Goal: Task Accomplishment & Management: Use online tool/utility

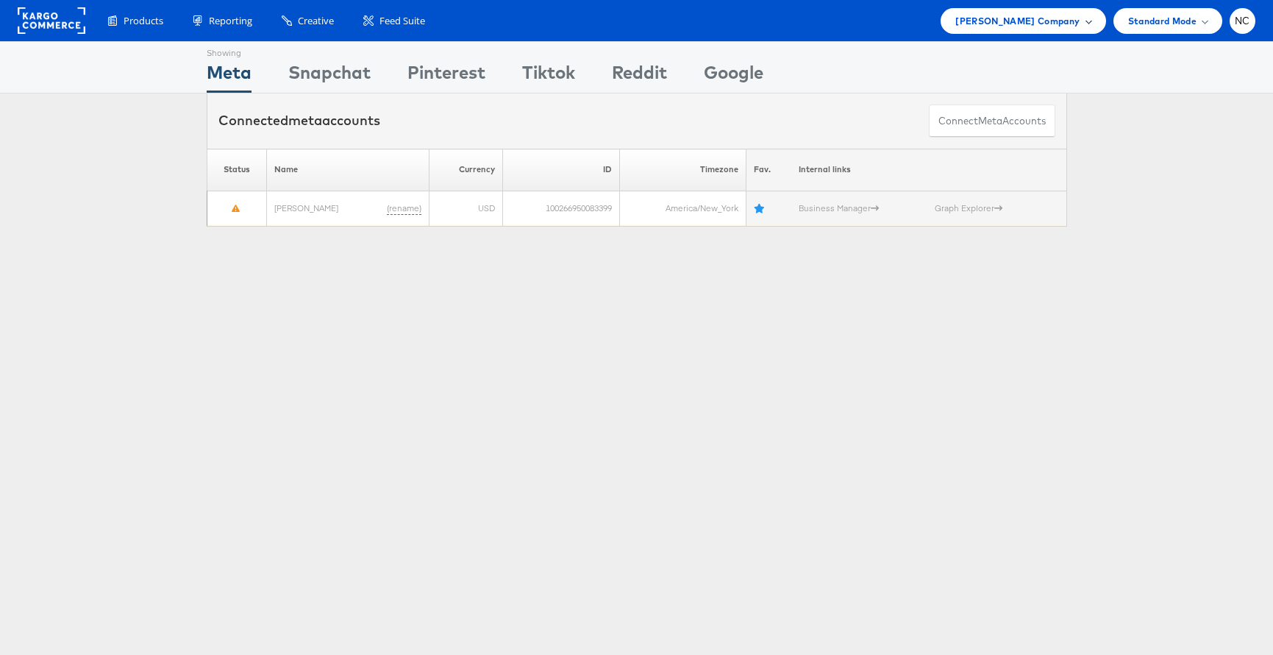
click at [1064, 21] on span "Steve Madden Company" at bounding box center [1017, 20] width 124 height 15
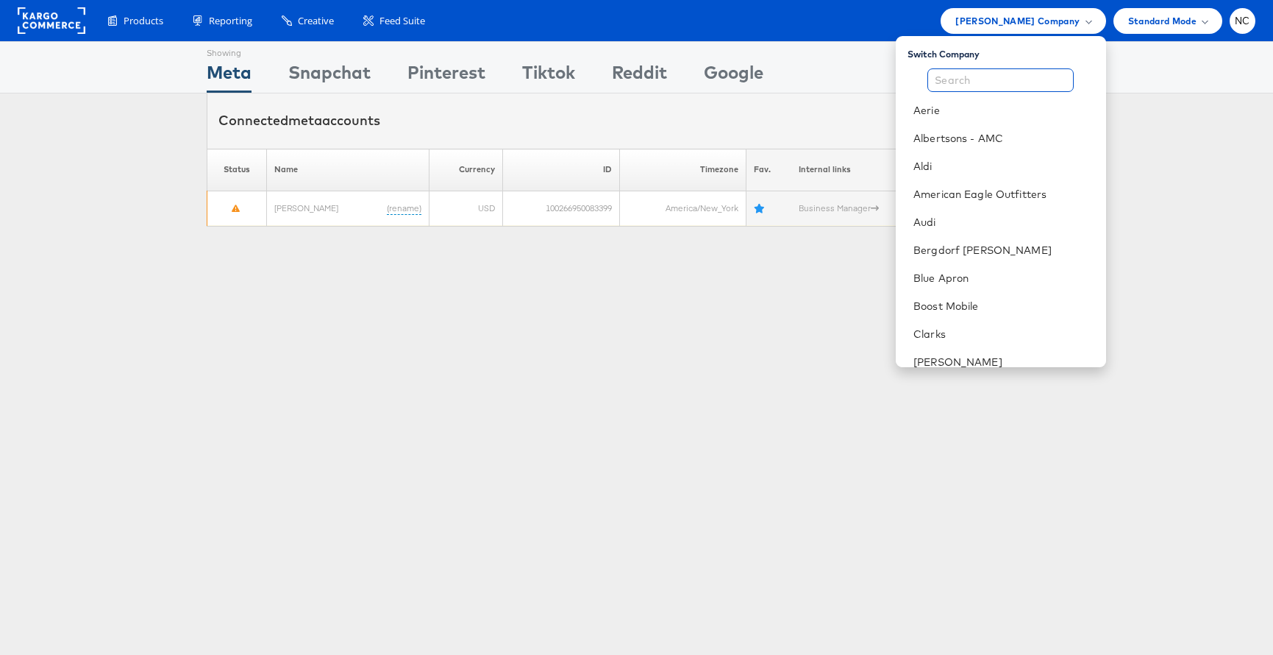
click at [988, 84] on input "text" at bounding box center [1001, 80] width 146 height 24
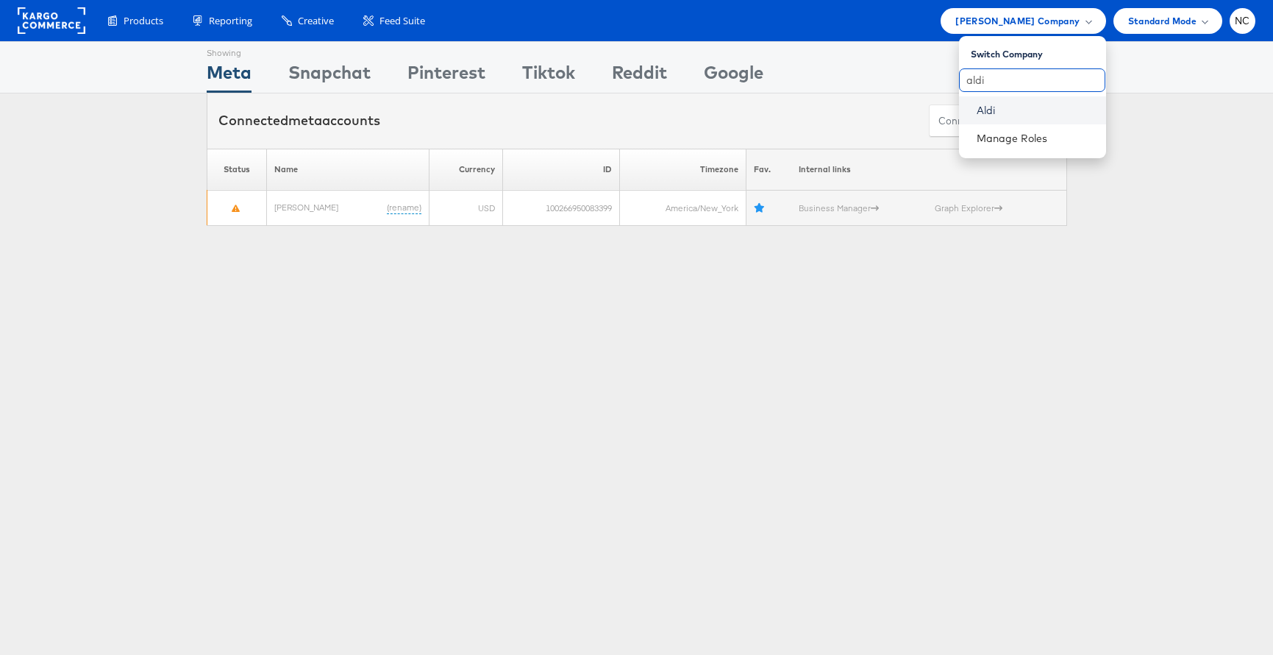
type input "aldi"
click at [993, 113] on link "Aldi" at bounding box center [1036, 110] width 118 height 15
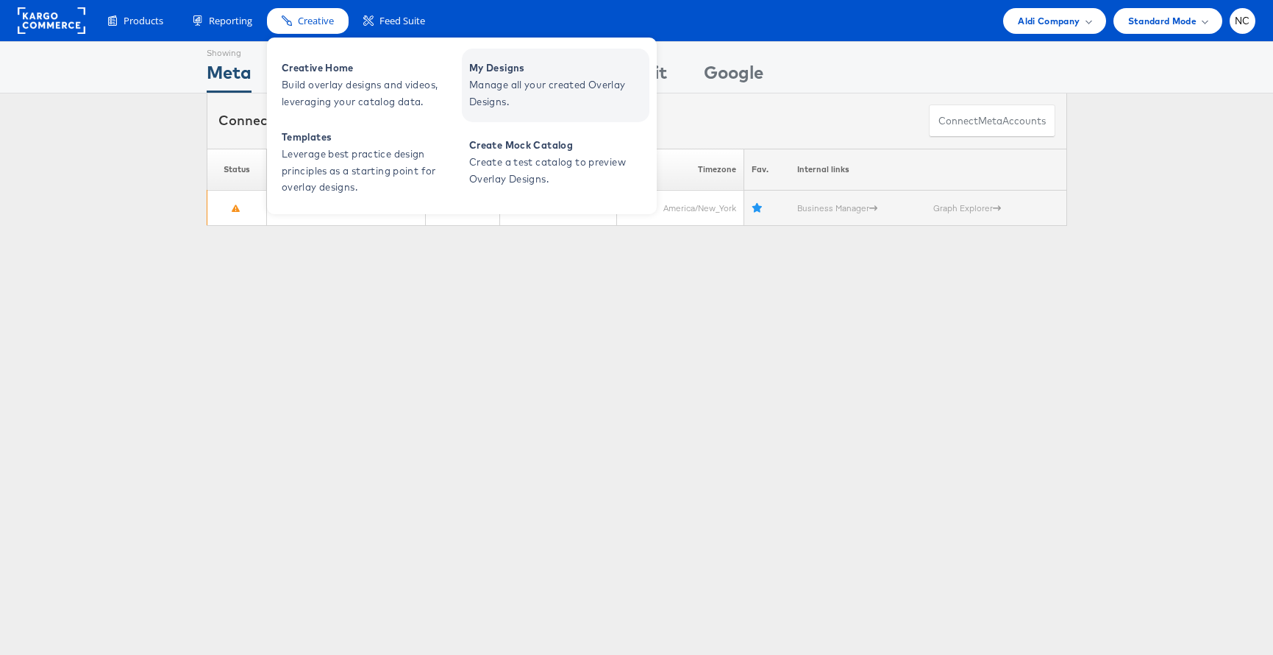
click at [516, 89] on span "Manage all your created Overlay Designs." at bounding box center [557, 93] width 177 height 34
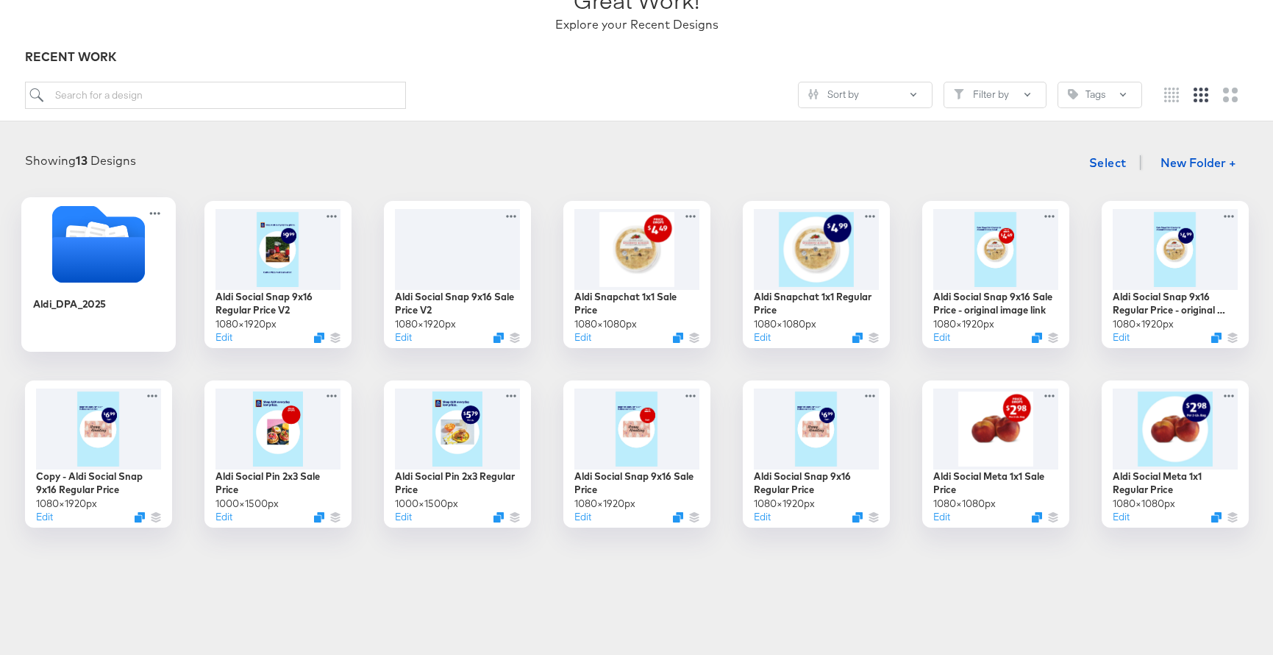
click at [77, 281] on icon "Folder" at bounding box center [97, 260] width 93 height 46
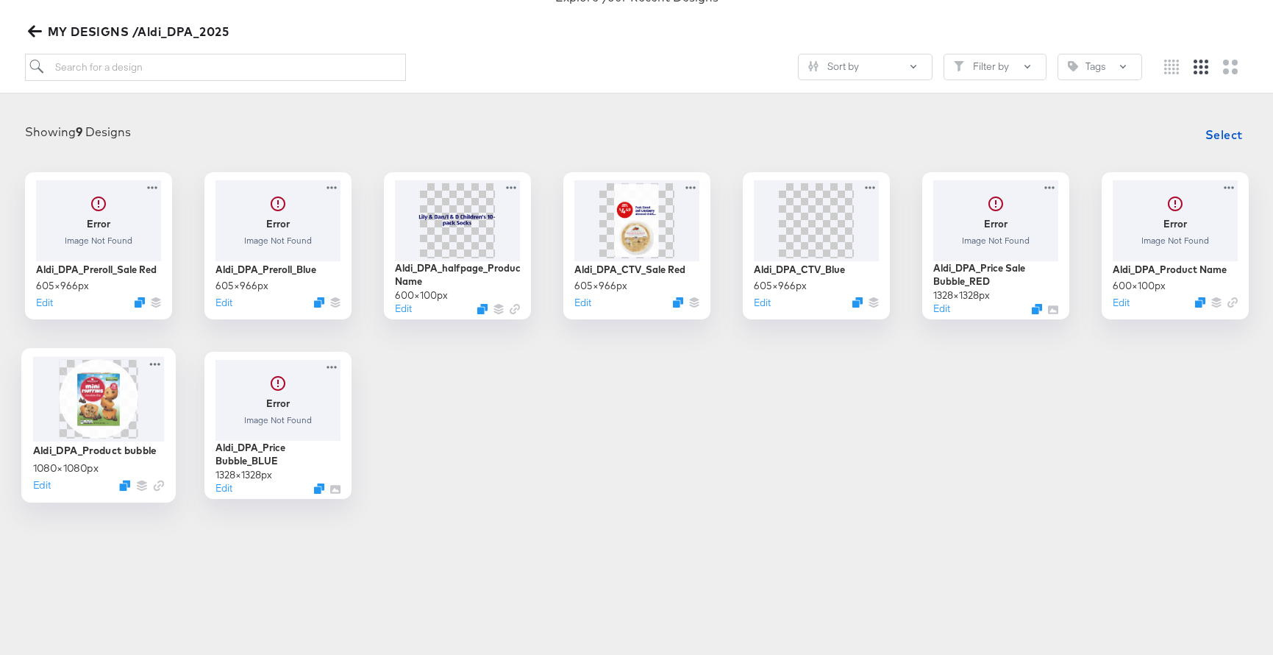
scroll to position [182, 0]
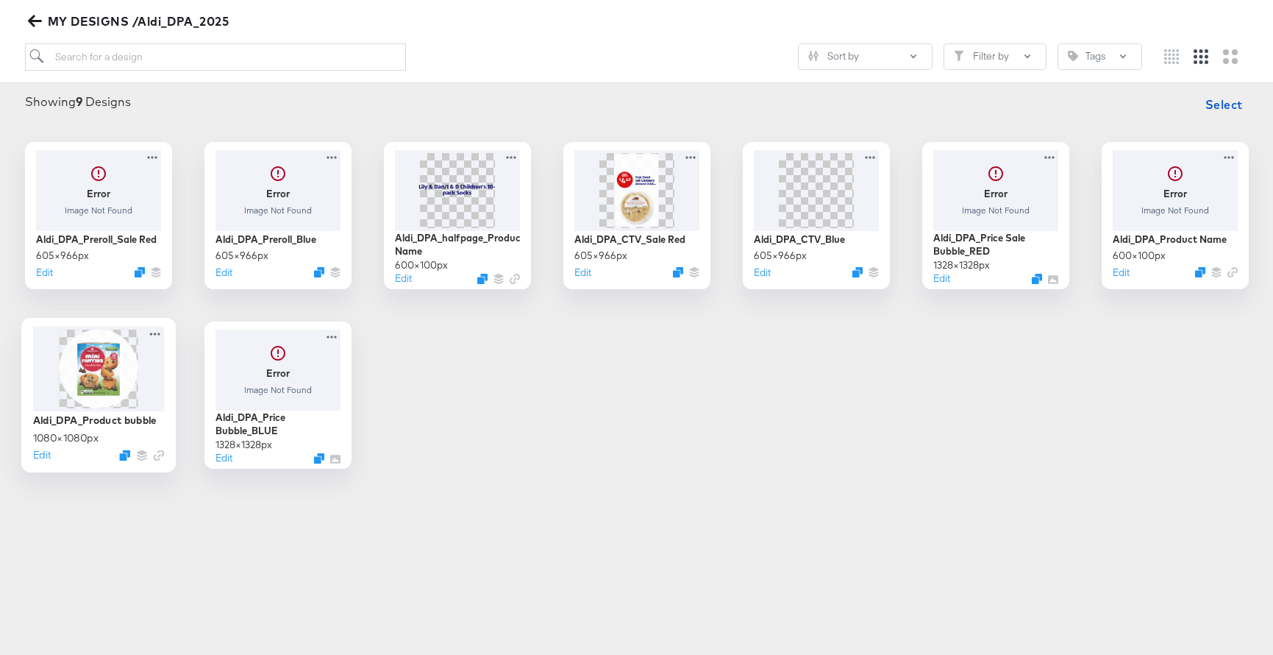
click at [105, 369] on img at bounding box center [98, 368] width 79 height 79
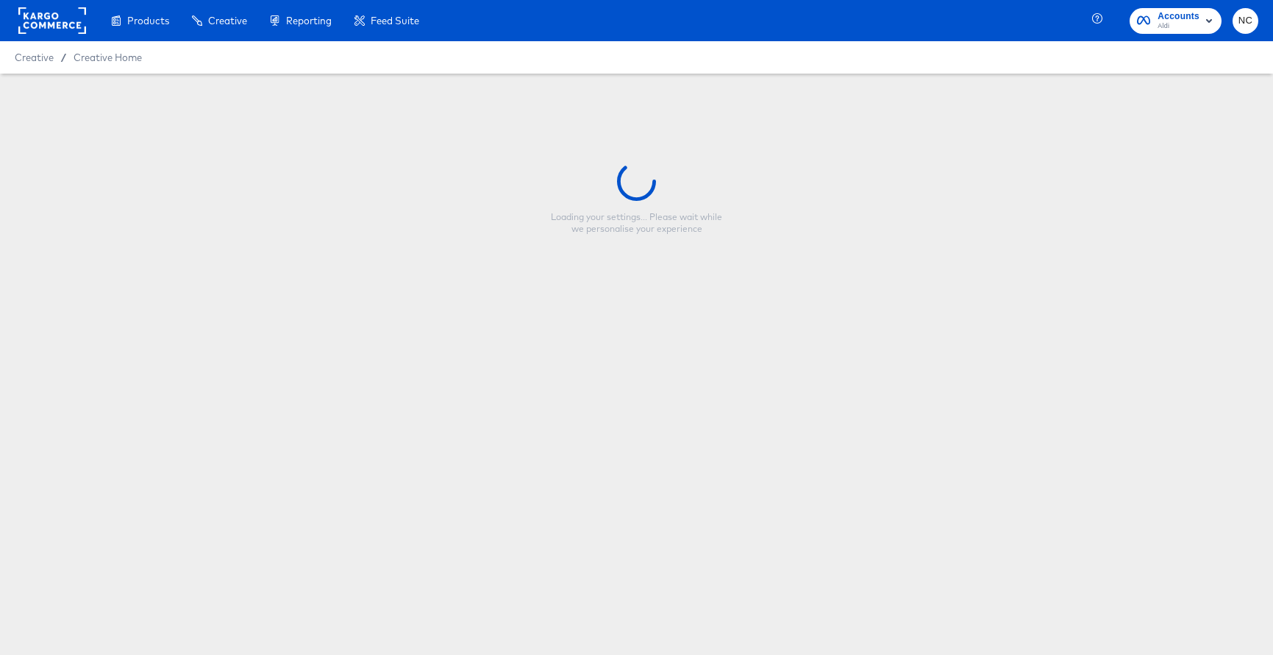
type input "Aldi_DPA_Product bubble"
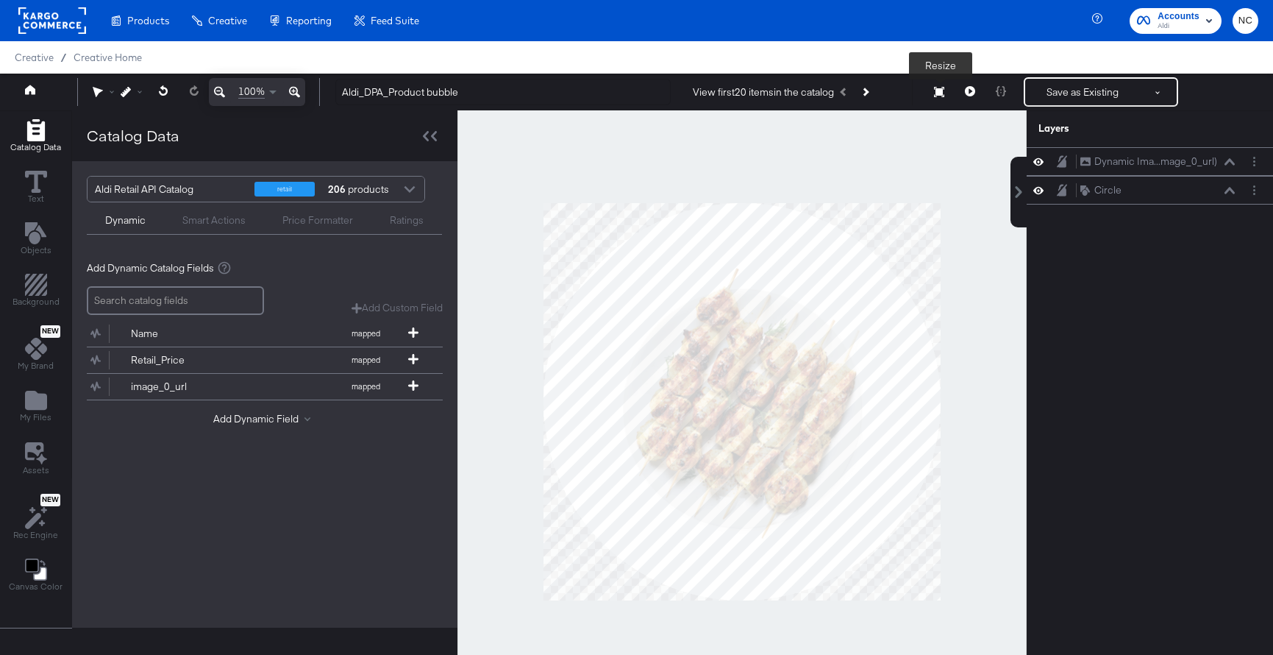
click at [937, 90] on icon at bounding box center [939, 92] width 10 height 10
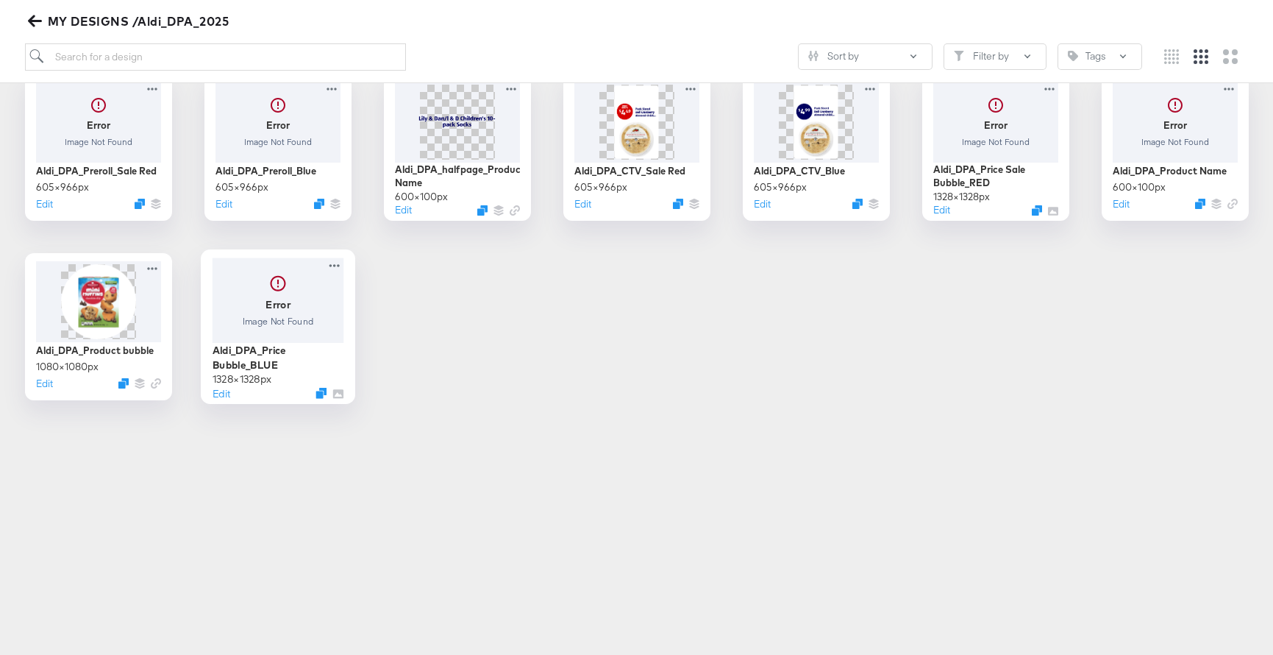
scroll to position [262, 0]
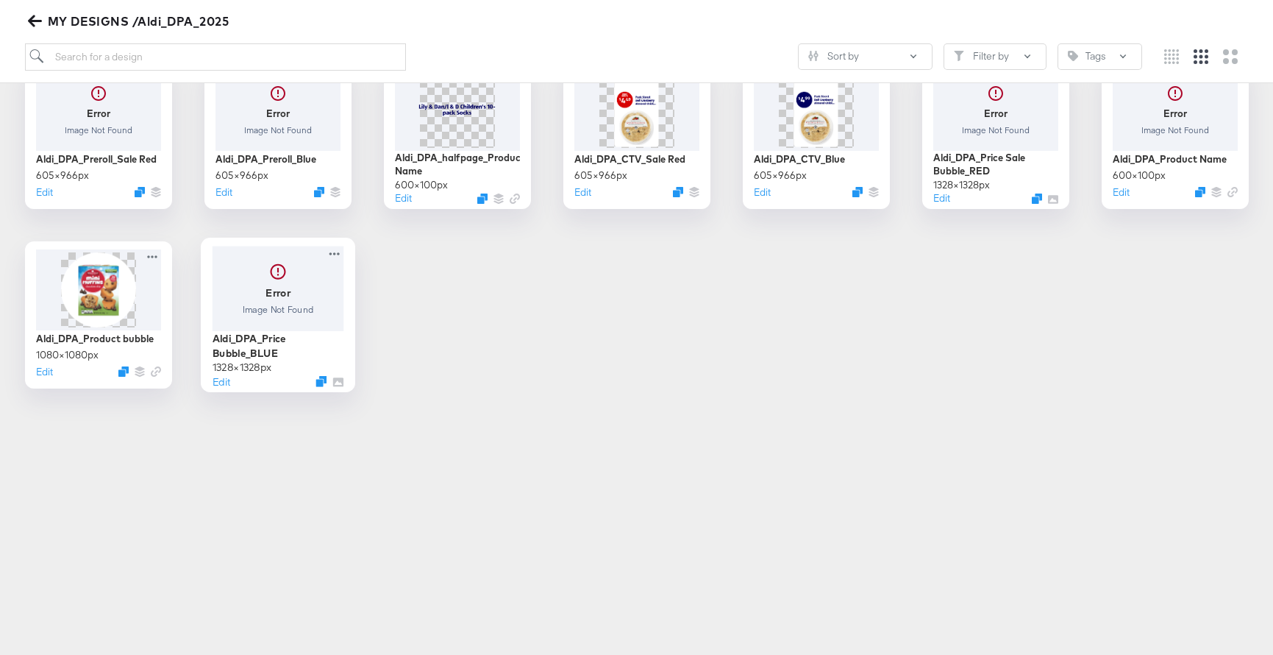
click at [270, 303] on div at bounding box center [278, 288] width 132 height 85
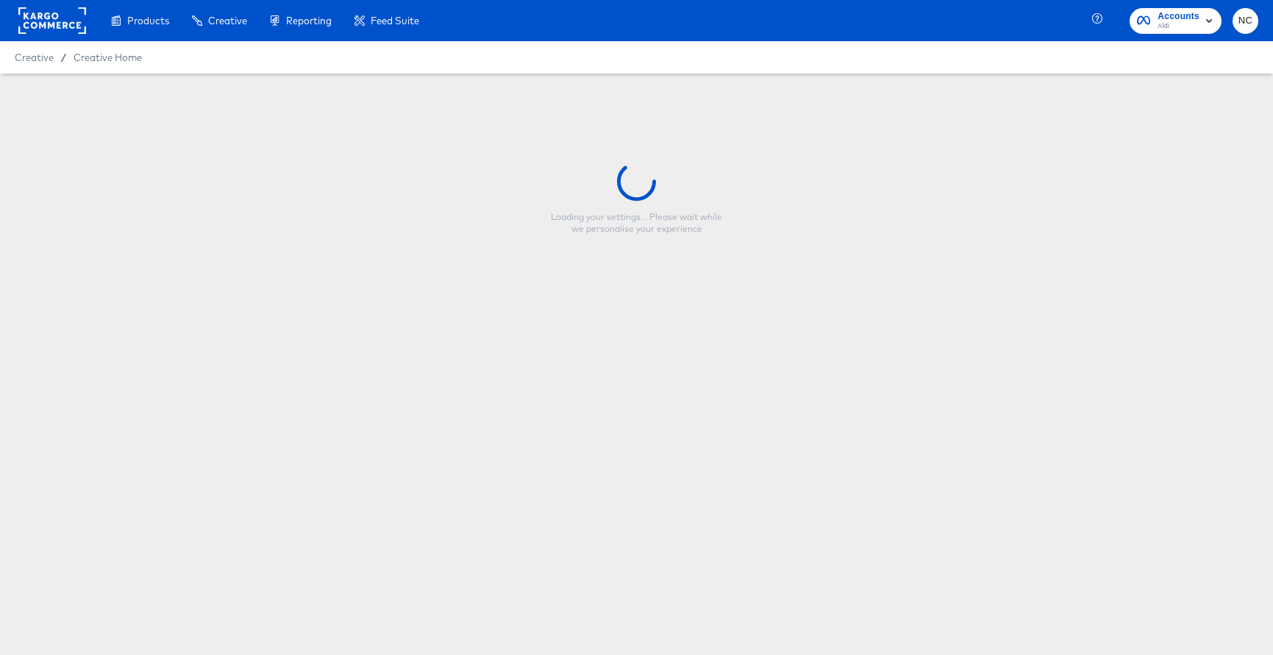
type input "Aldi_DPA_Price Bubble_BLUE"
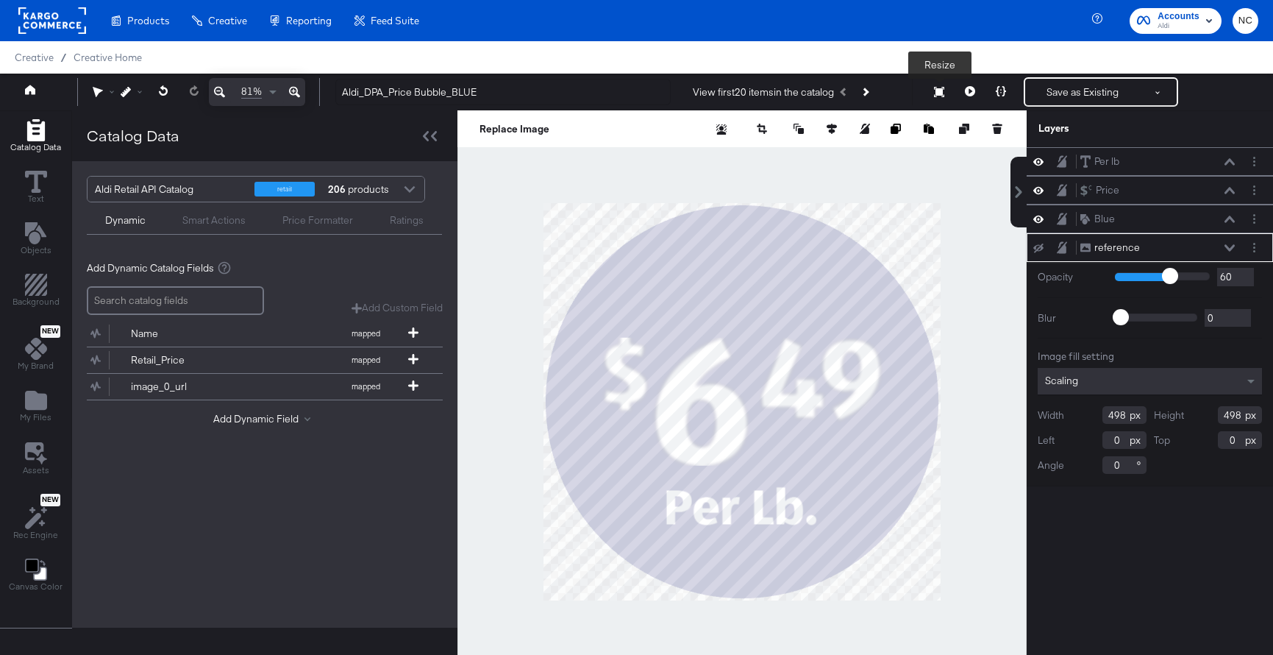
click at [943, 93] on icon at bounding box center [939, 92] width 10 height 10
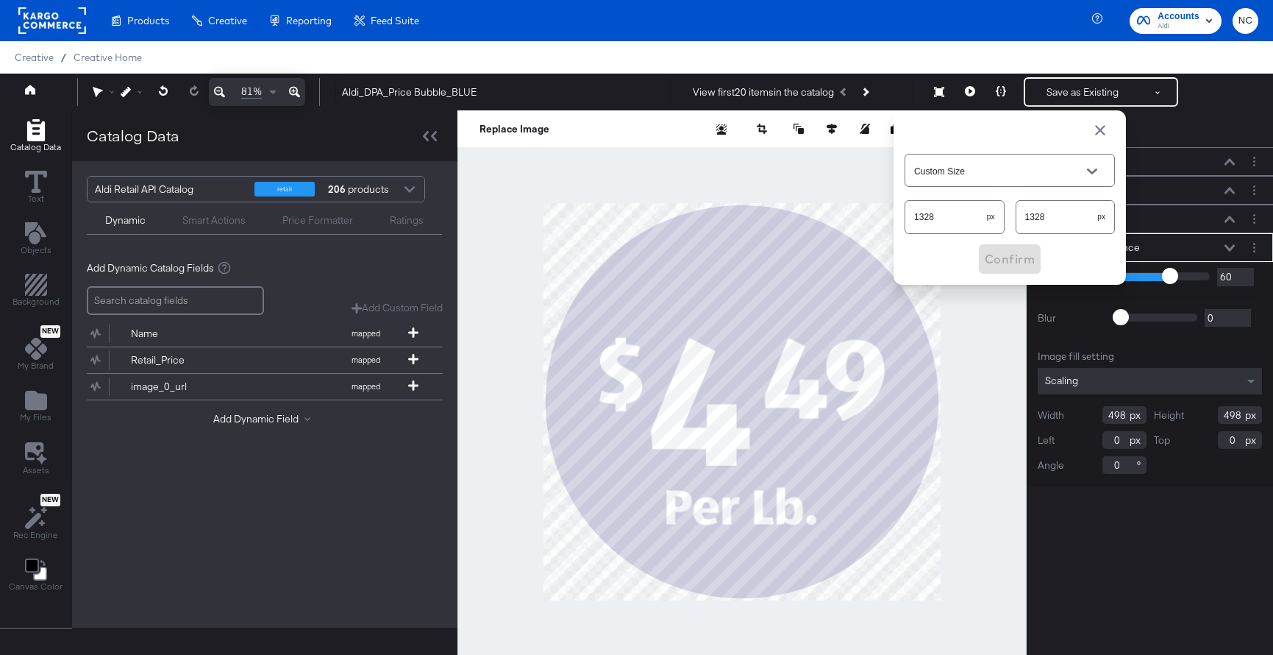
click at [942, 216] on input "1328" at bounding box center [946, 211] width 82 height 32
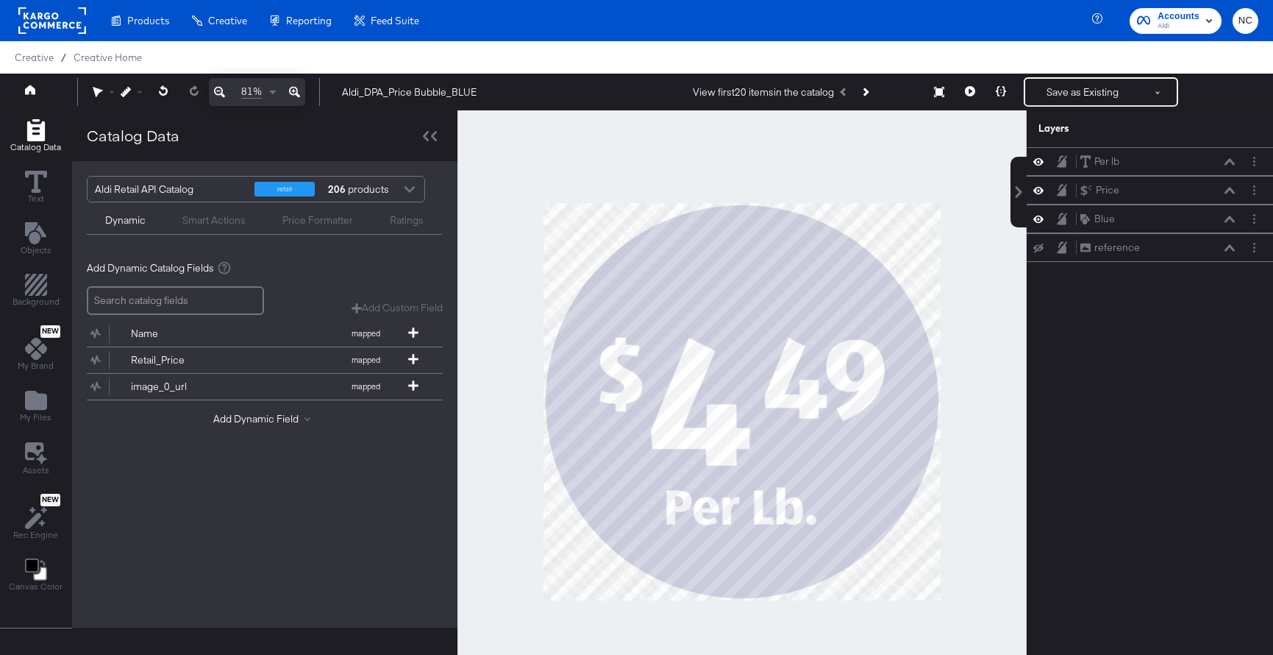
click at [982, 308] on div at bounding box center [742, 401] width 569 height 582
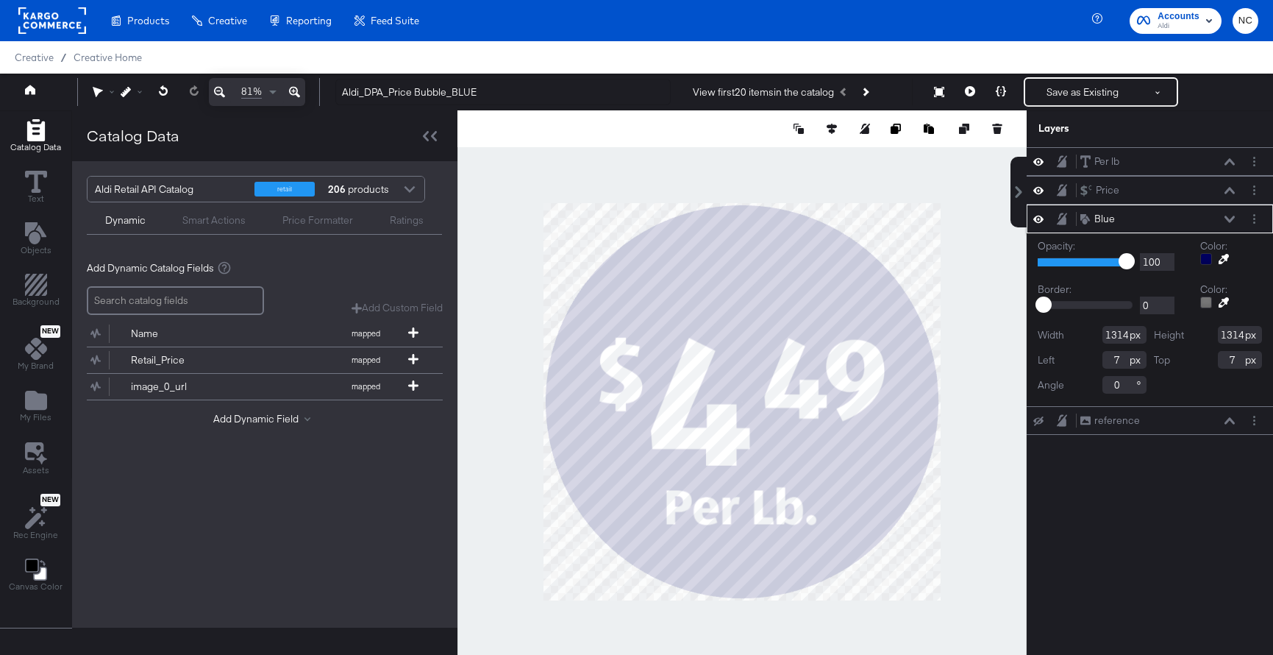
click at [1228, 218] on icon at bounding box center [1230, 219] width 10 height 7
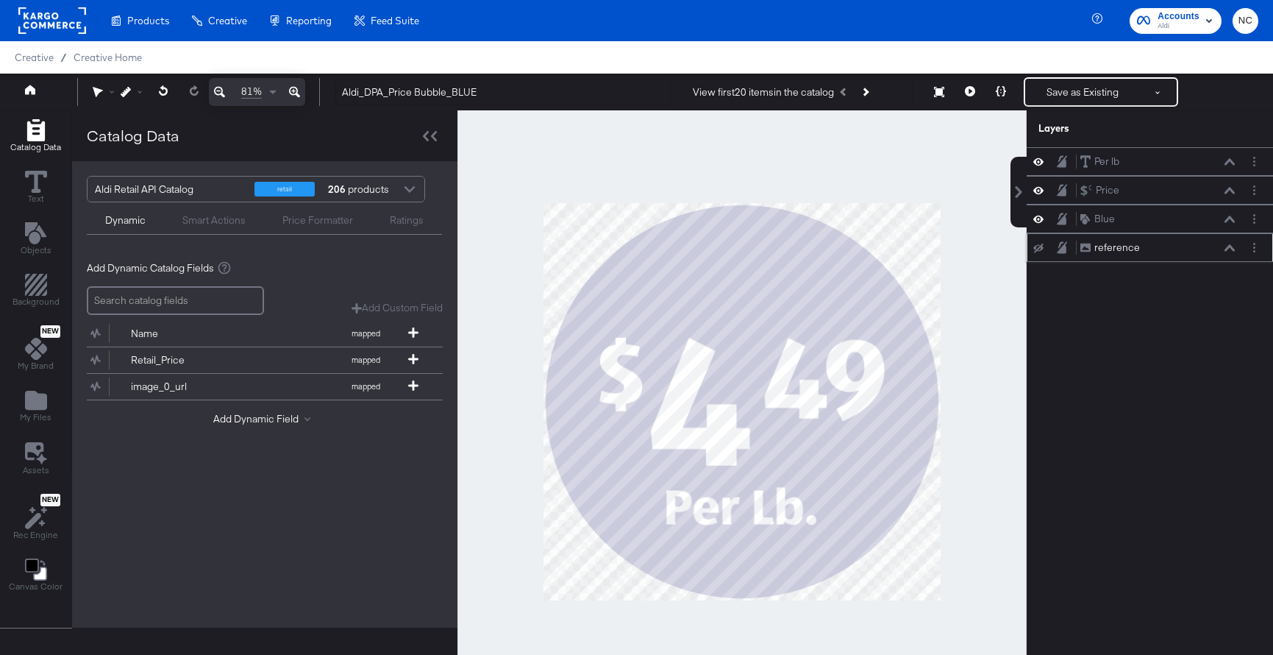
click at [1138, 250] on button "reference reference" at bounding box center [1110, 247] width 61 height 15
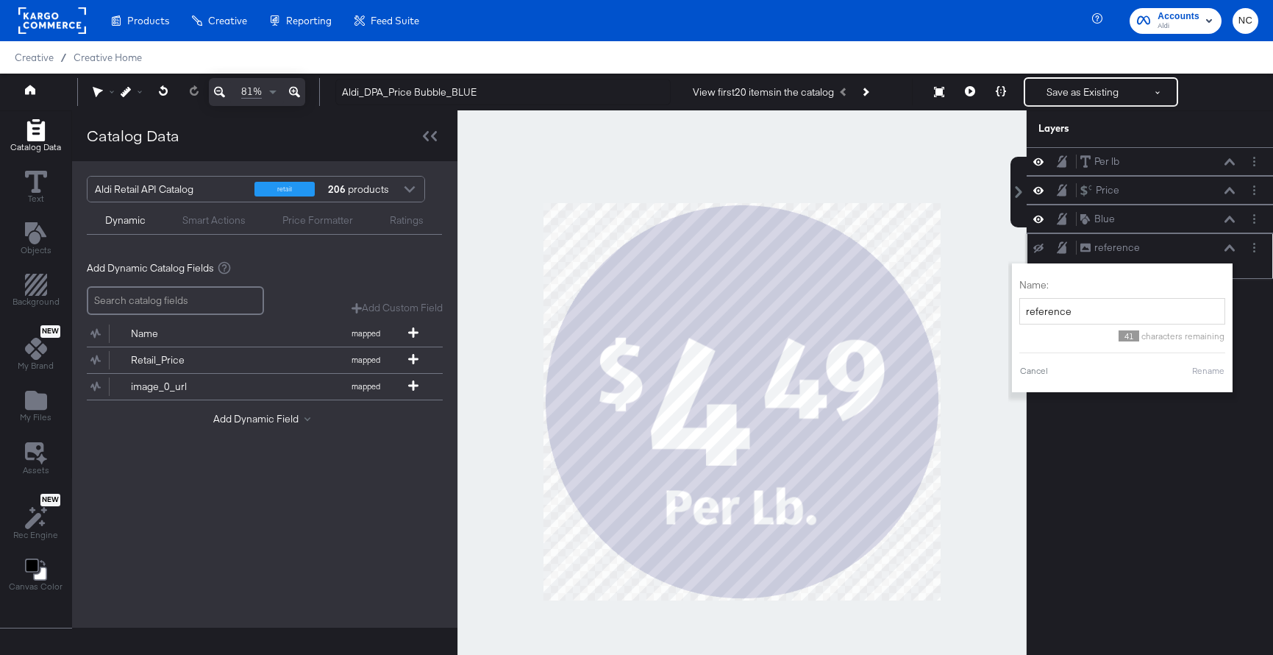
click at [1040, 253] on div "reference reference Name: reference 41 characters remaining Cancel Rename" at bounding box center [1150, 256] width 235 height 32
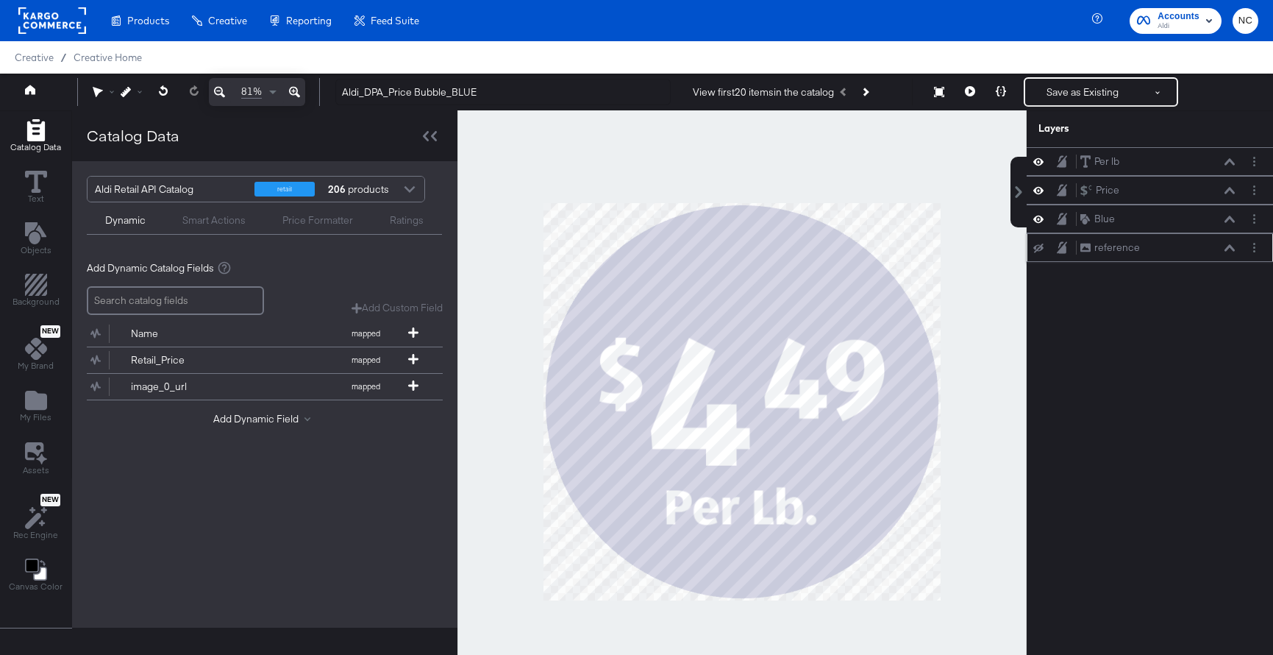
click at [1040, 249] on icon at bounding box center [1038, 248] width 10 height 10
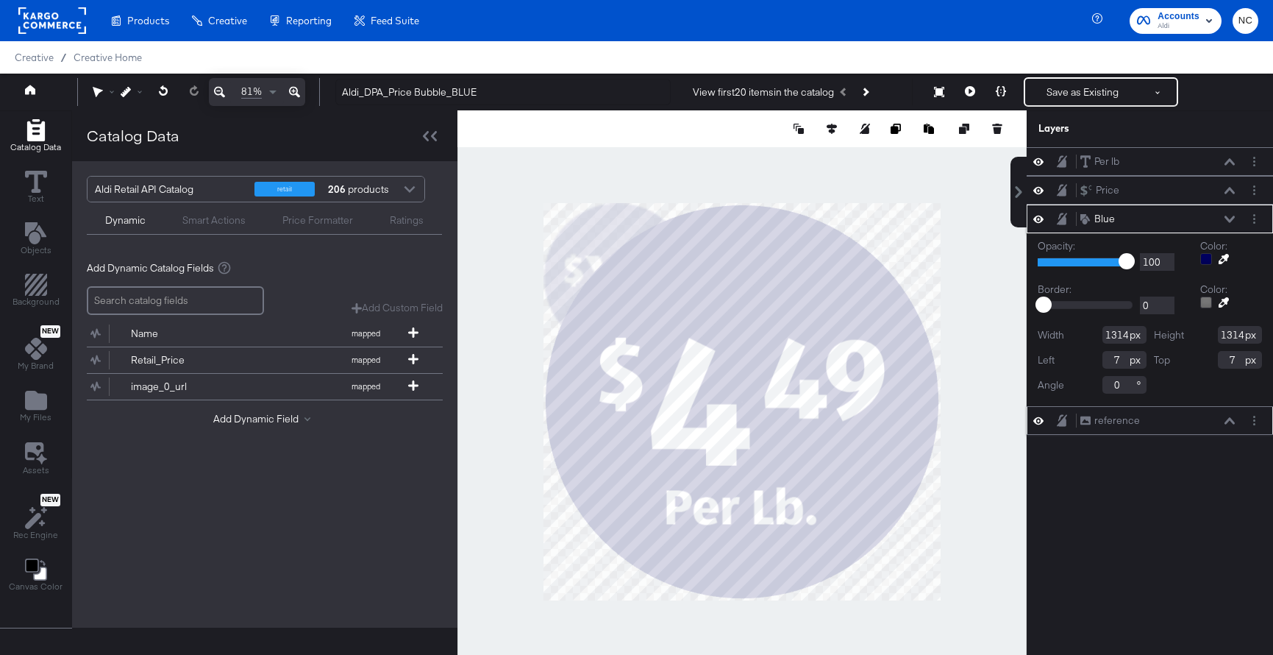
click at [1227, 218] on icon at bounding box center [1230, 219] width 10 height 7
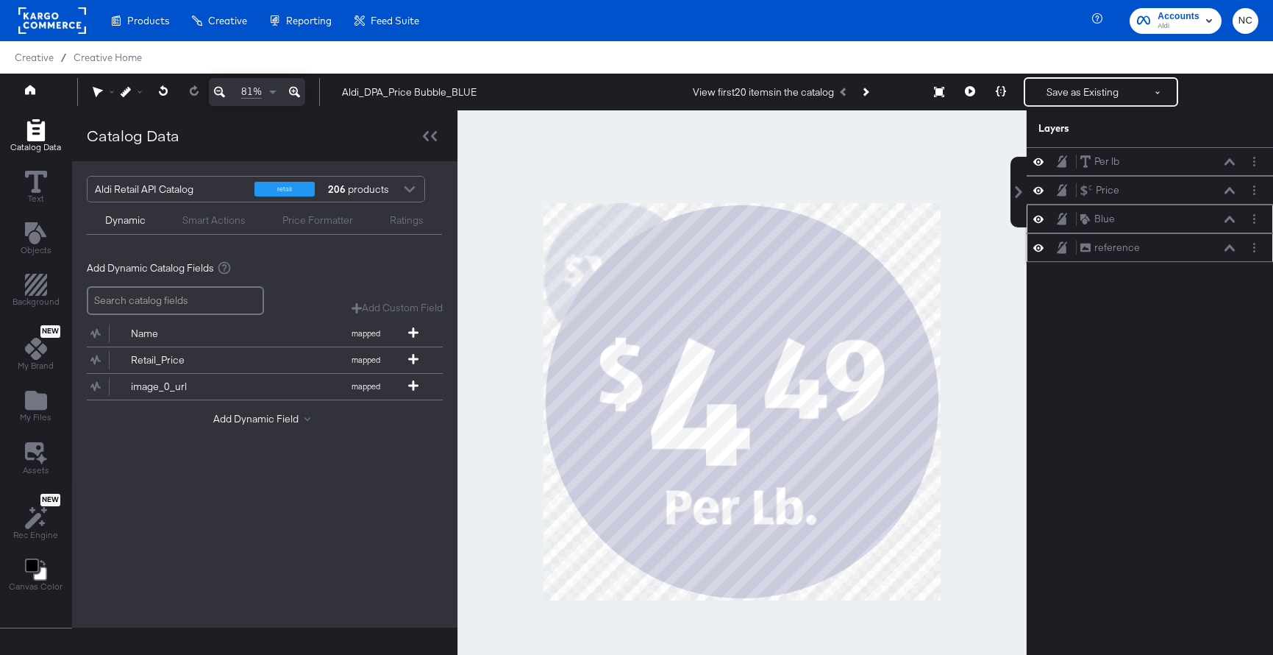
click at [1037, 218] on icon at bounding box center [1038, 219] width 10 height 13
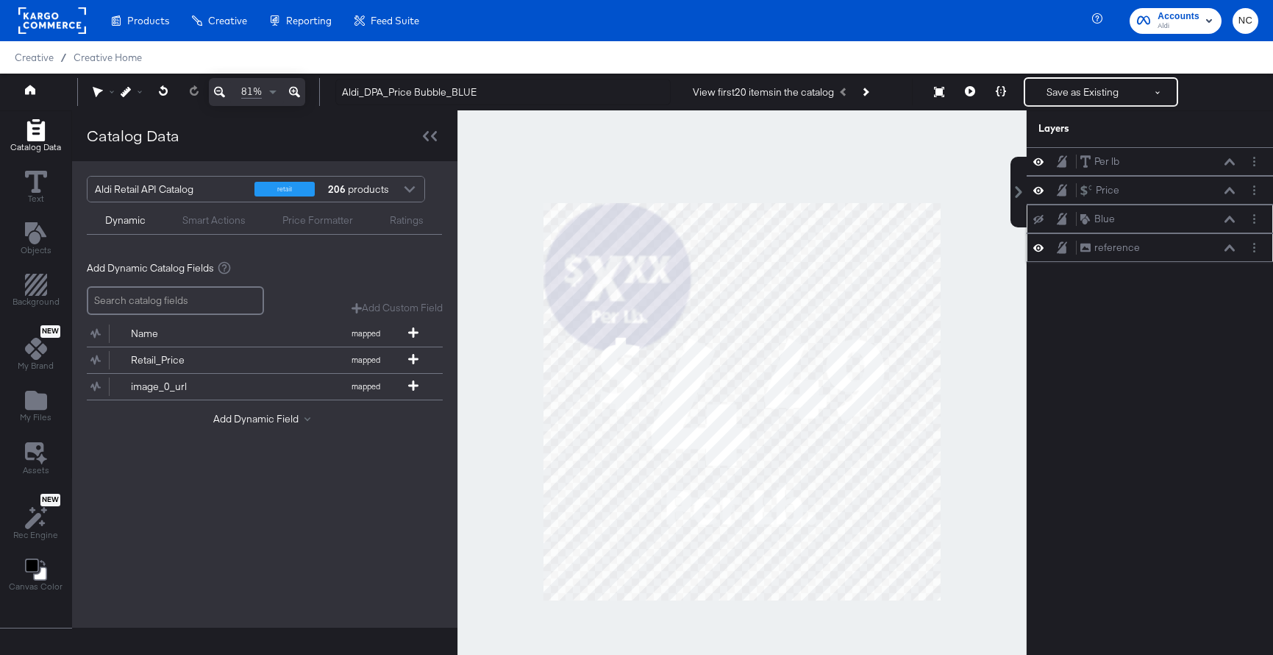
click at [1037, 218] on icon at bounding box center [1038, 220] width 10 height 10
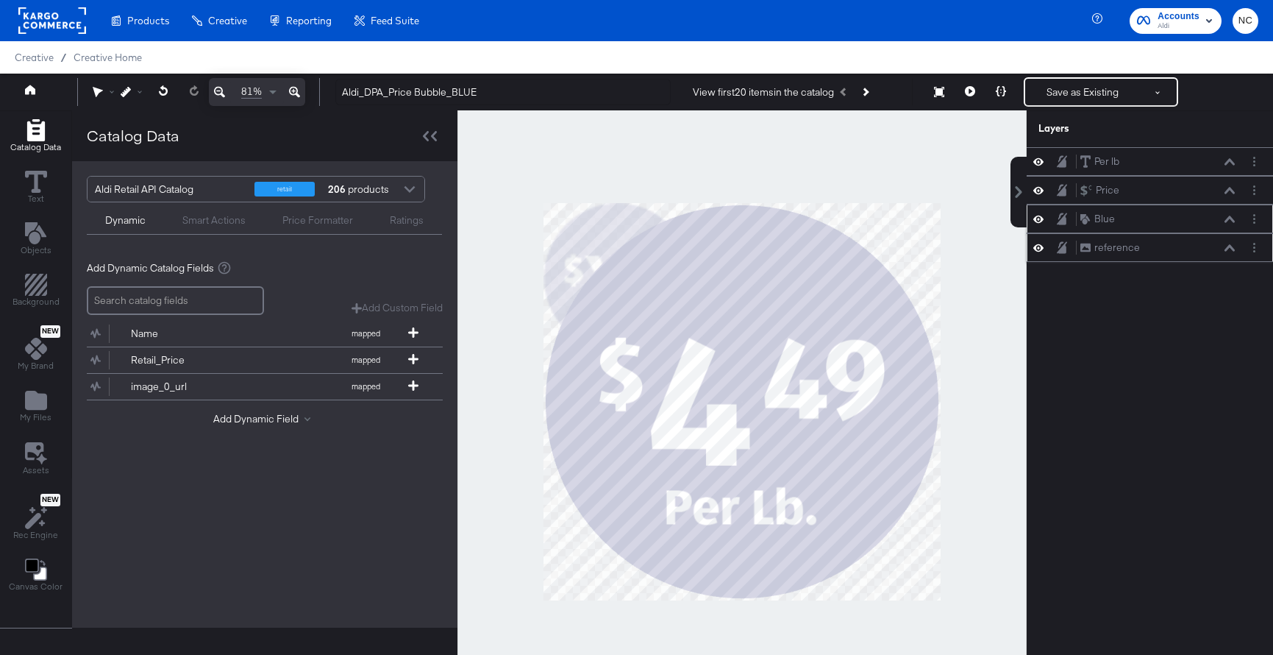
click at [1038, 246] on icon at bounding box center [1038, 247] width 10 height 13
click at [936, 88] on icon at bounding box center [939, 92] width 10 height 10
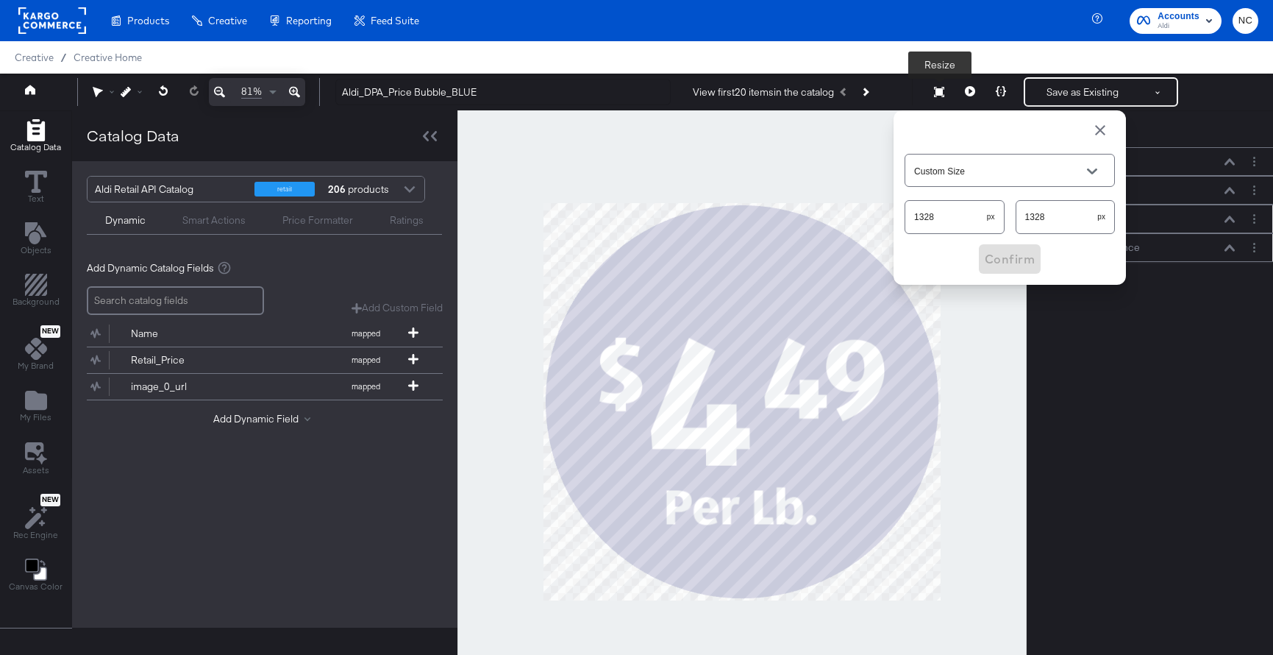
click at [938, 92] on icon at bounding box center [939, 92] width 10 height 10
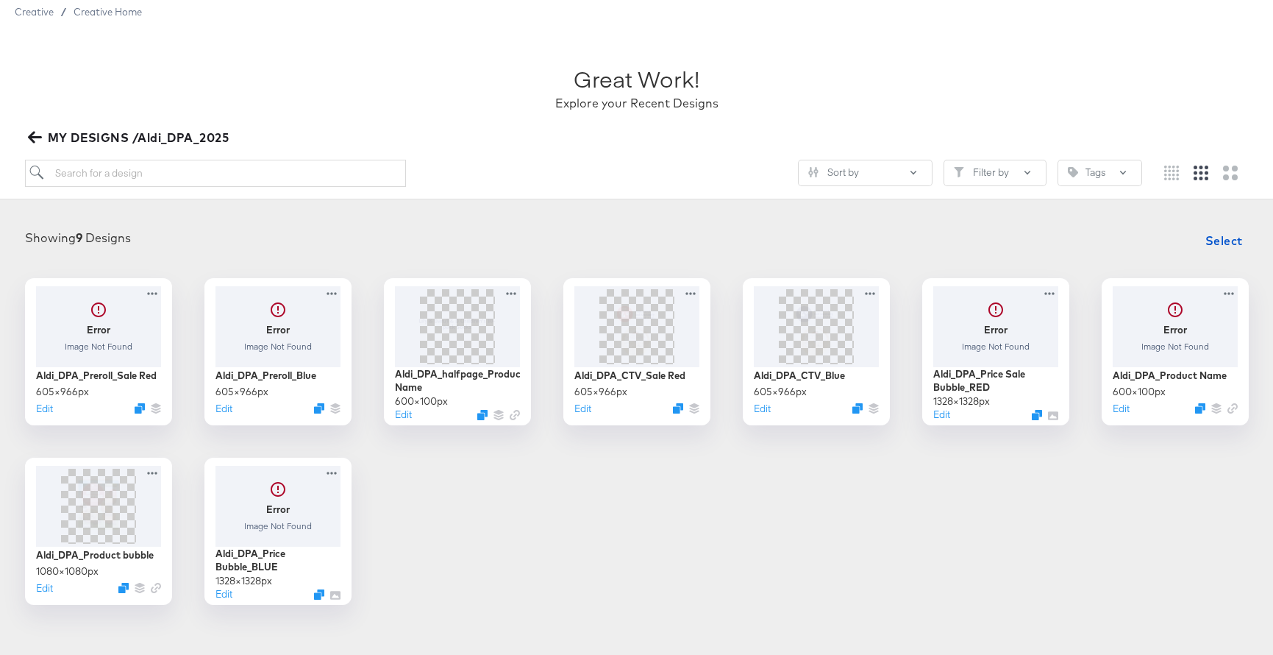
scroll to position [48, 0]
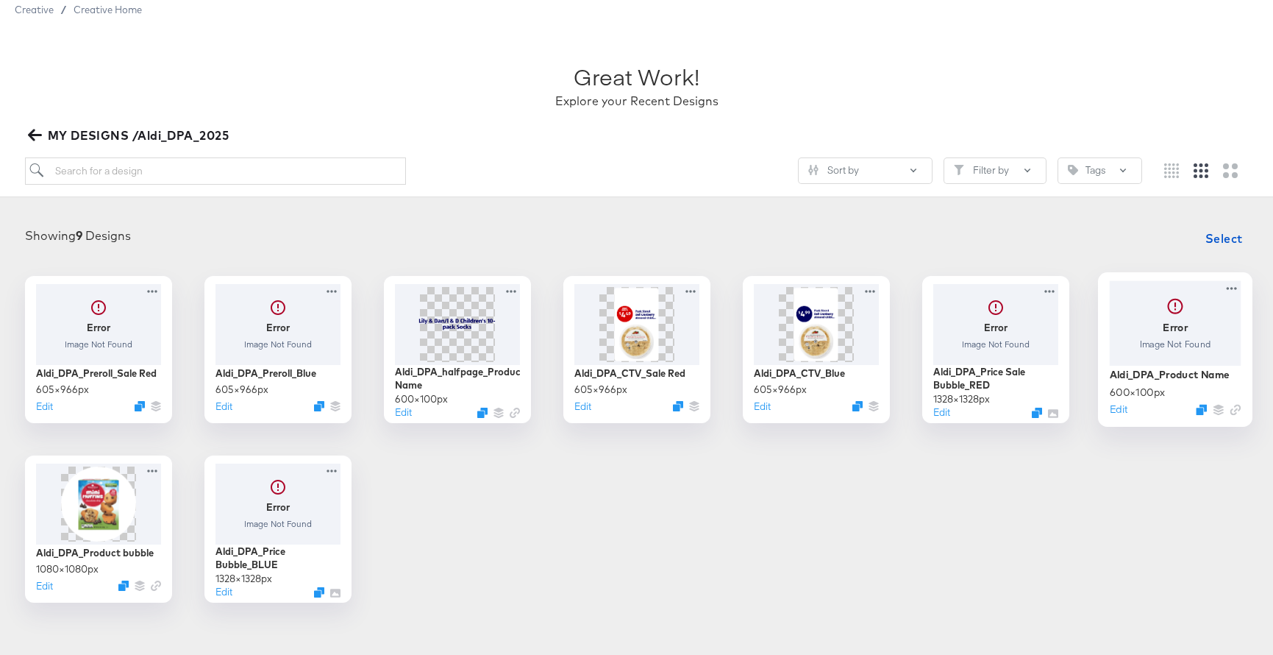
click at [1176, 344] on div at bounding box center [1175, 322] width 132 height 85
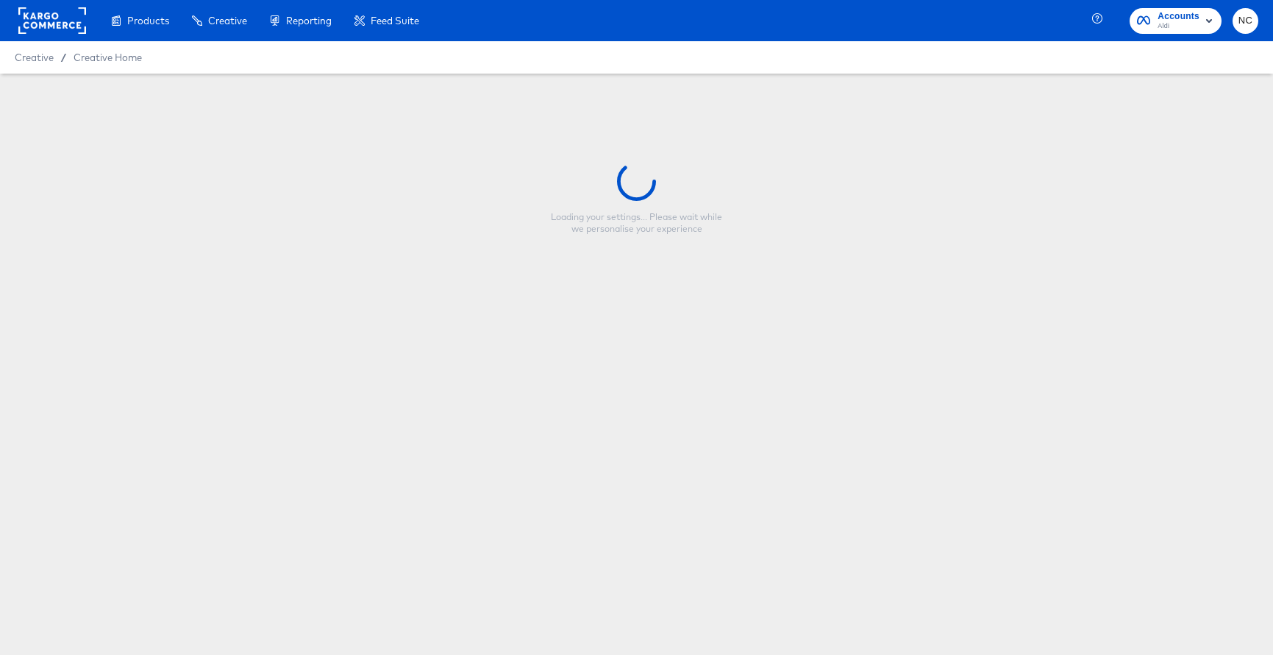
type input "Aldi_DPA_Product Name"
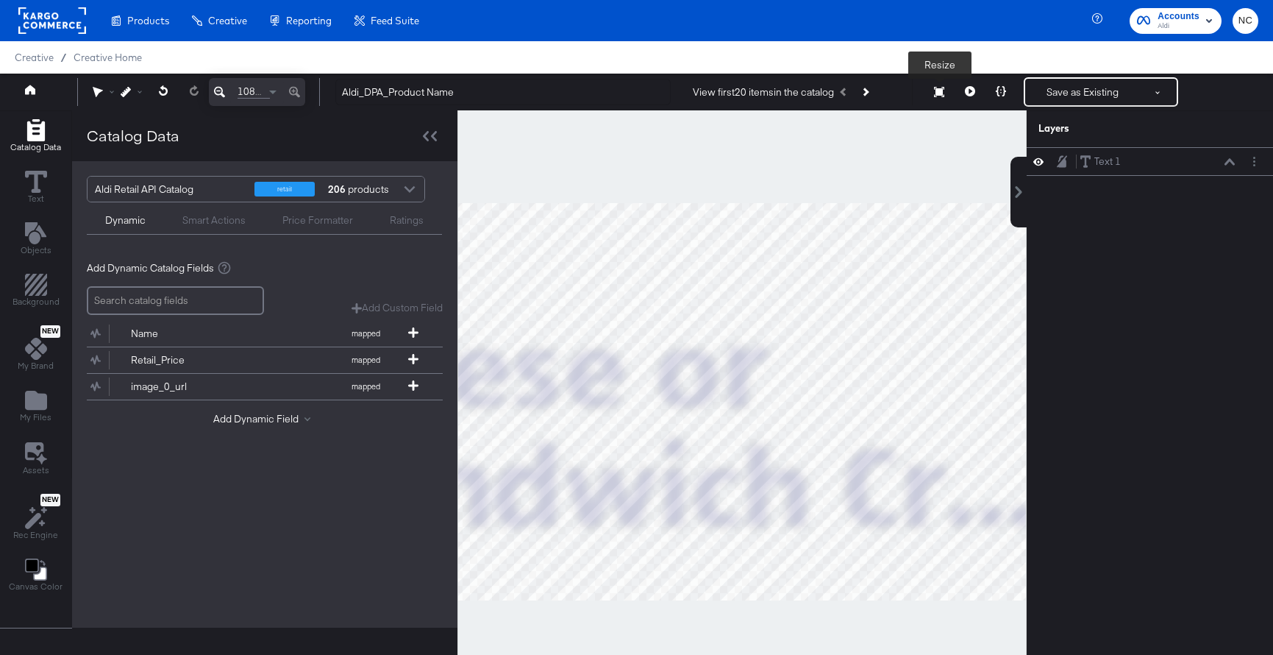
click at [941, 90] on icon at bounding box center [939, 92] width 10 height 10
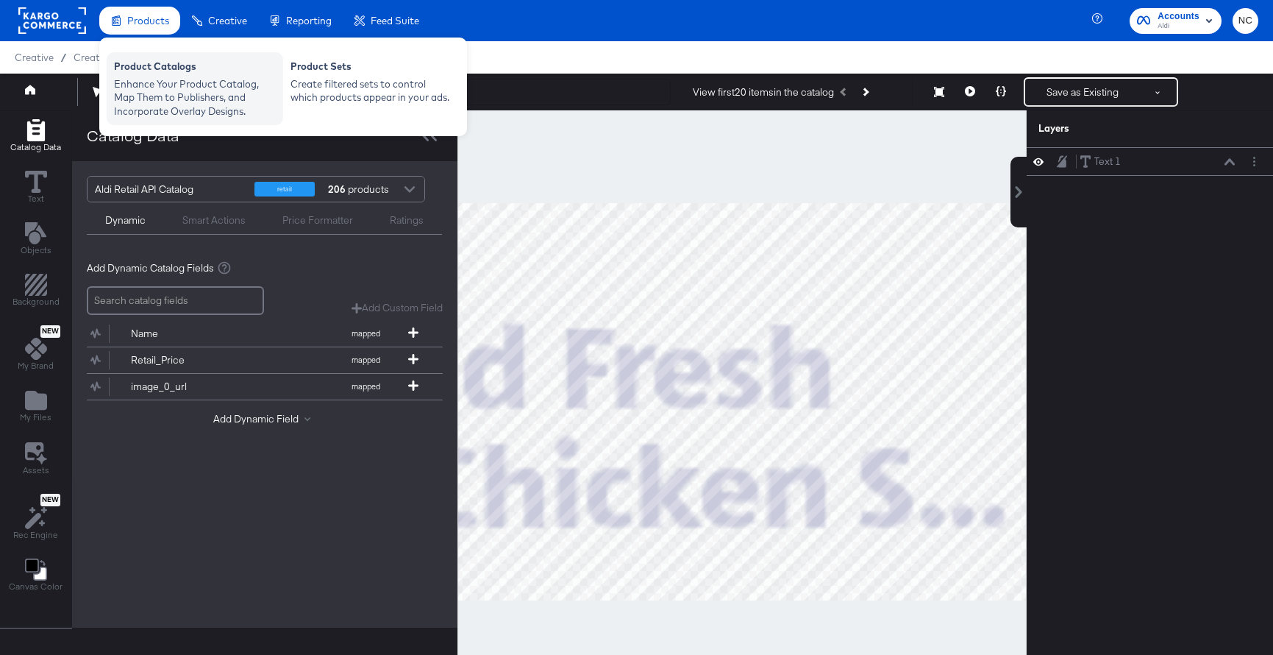
click at [154, 81] on div "Enhance Your Product Catalog, Map Them to Publishers, and Incorporate Overlay D…" at bounding box center [195, 97] width 162 height 41
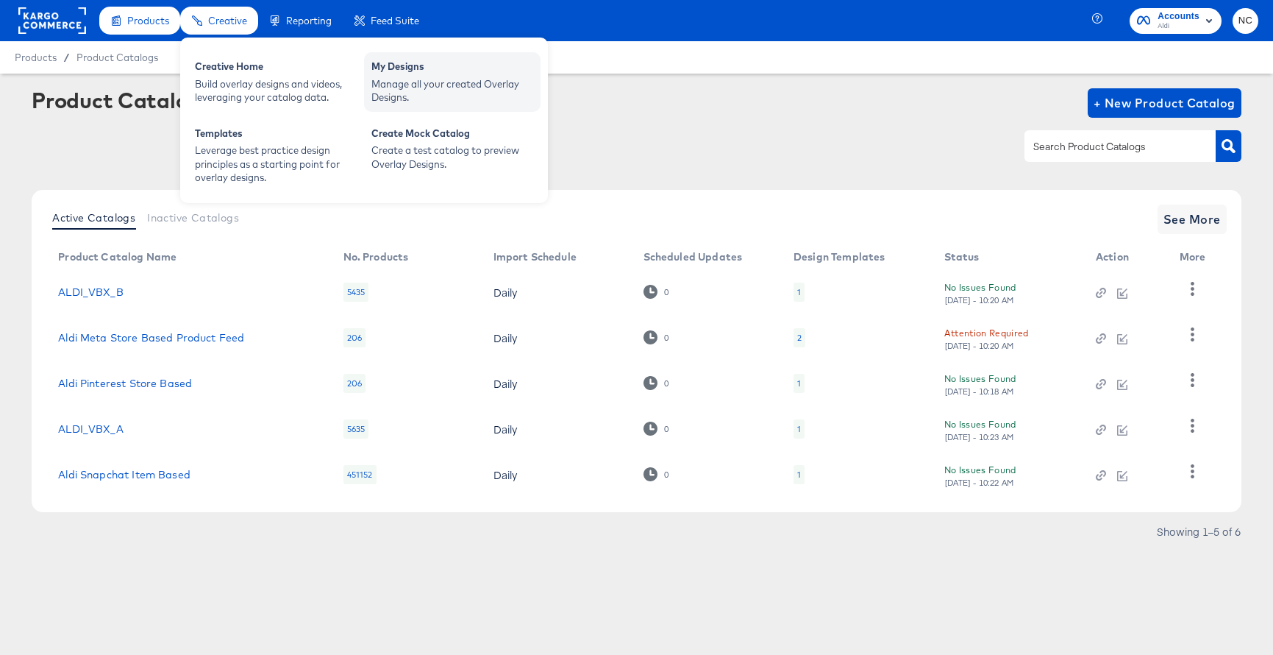
click at [422, 93] on div "Manage all your created Overlay Designs." at bounding box center [452, 90] width 162 height 27
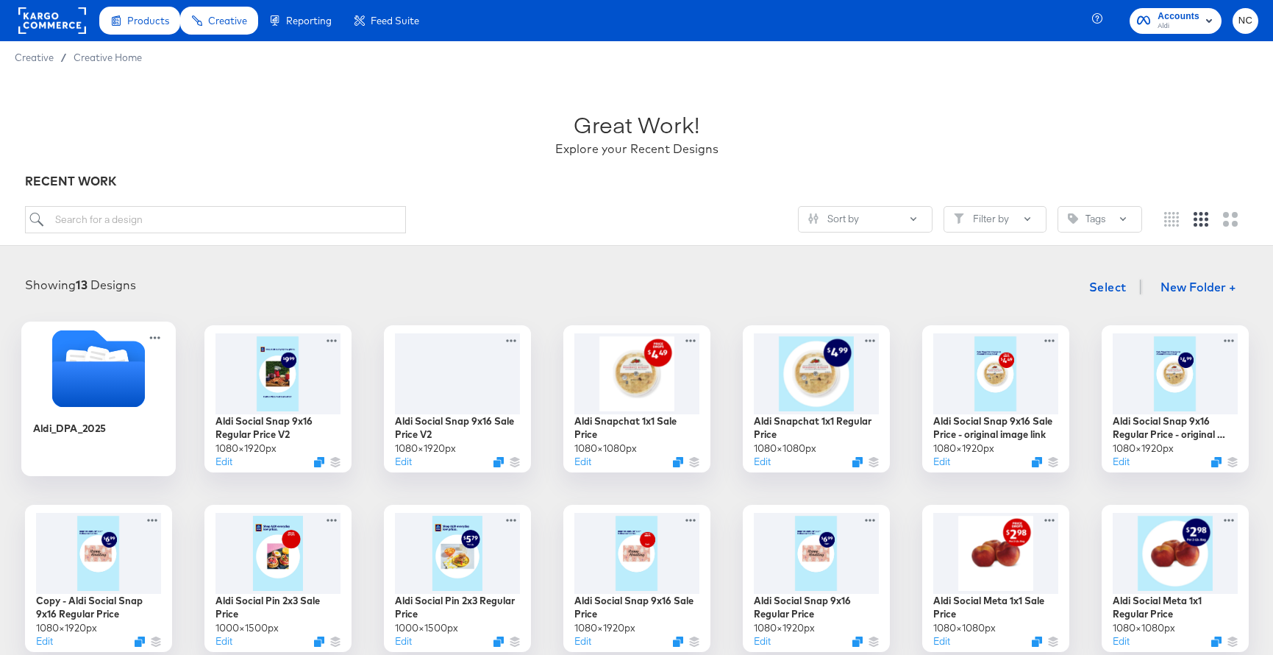
click at [156, 382] on icon "Folder" at bounding box center [98, 368] width 154 height 77
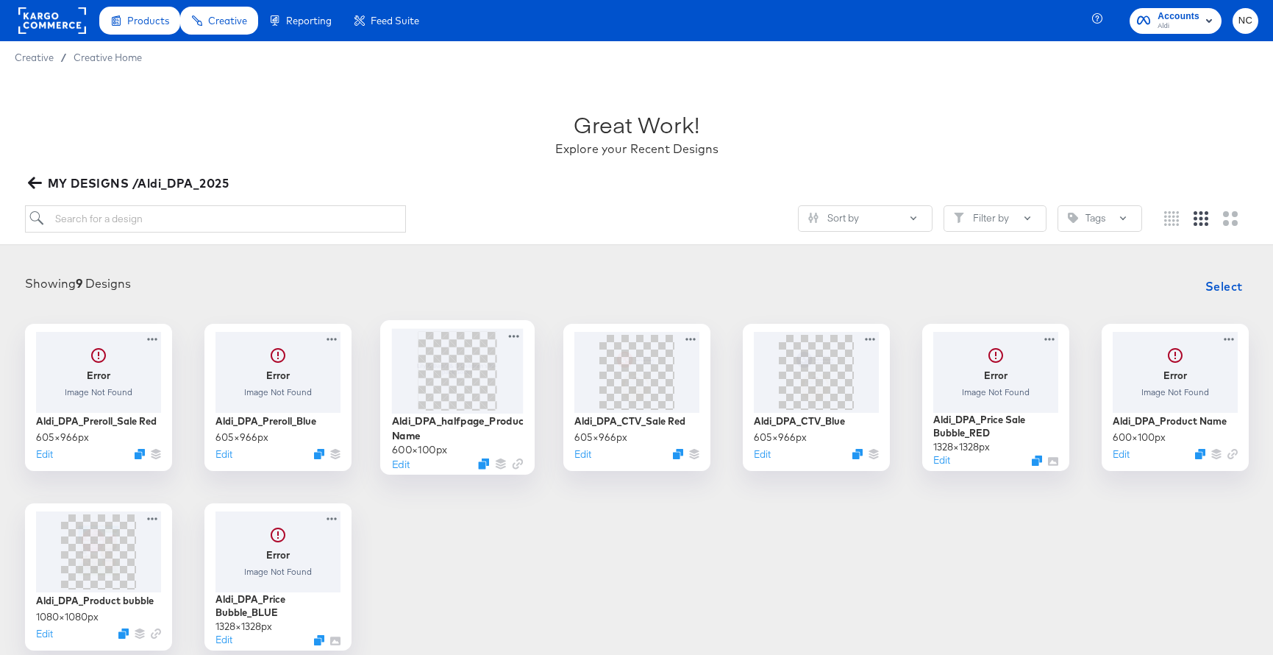
click at [494, 383] on div at bounding box center [457, 370] width 132 height 85
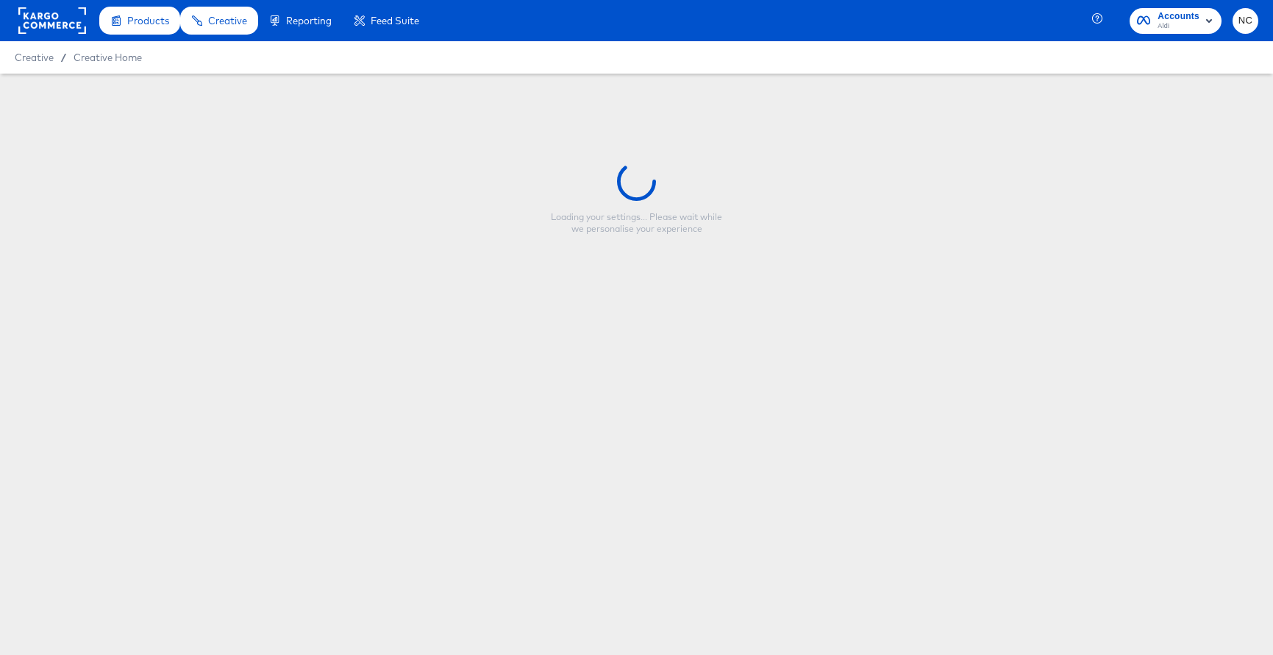
type input "Aldi_DPA_halfpage_Product Name"
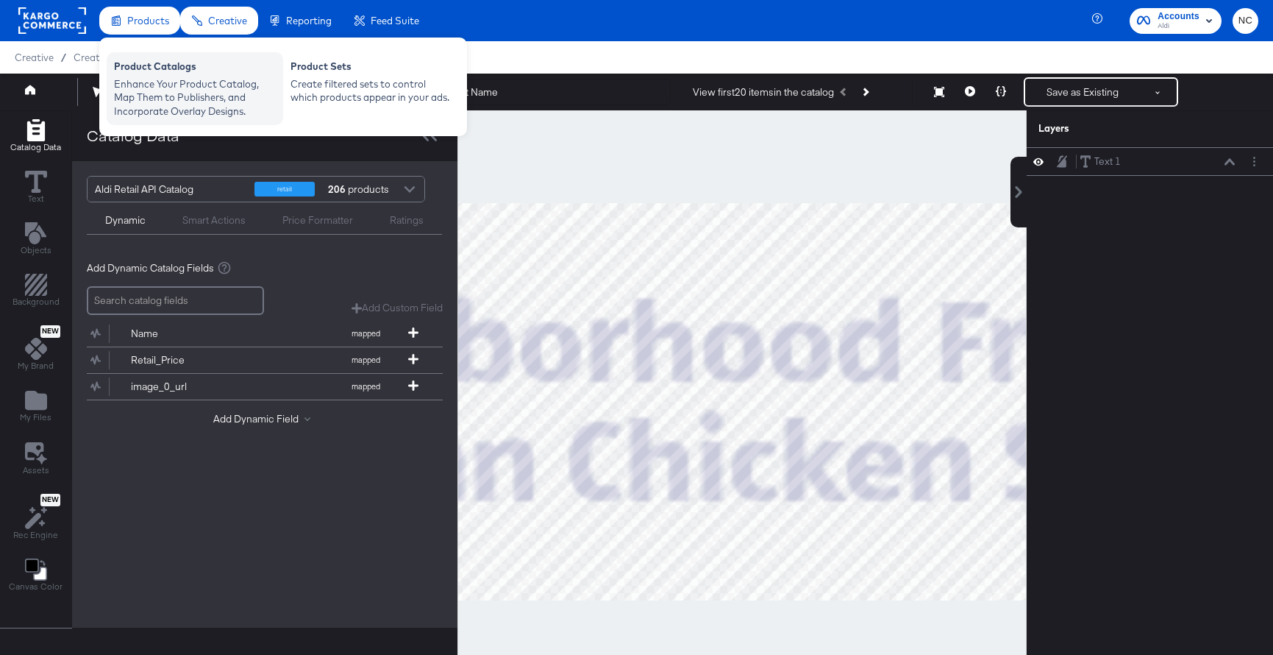
click at [161, 90] on div "Enhance Your Product Catalog, Map Them to Publishers, and Incorporate Overlay D…" at bounding box center [195, 97] width 162 height 41
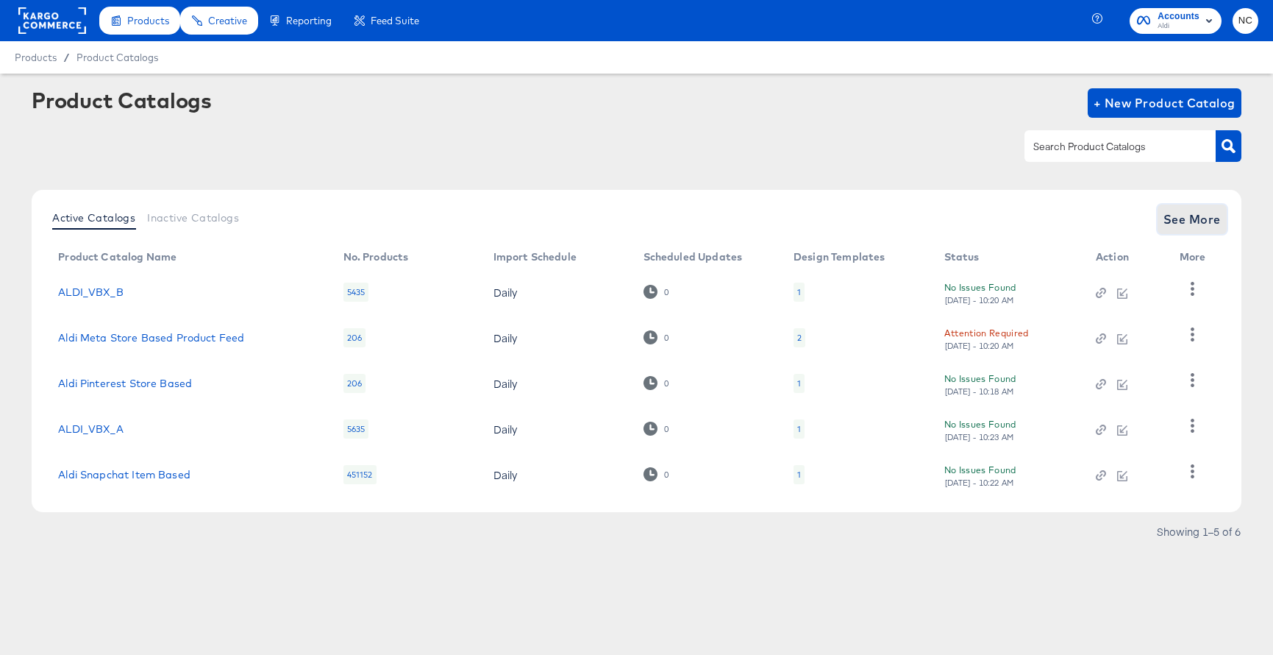
click at [1197, 229] on button "See More" at bounding box center [1192, 218] width 69 height 29
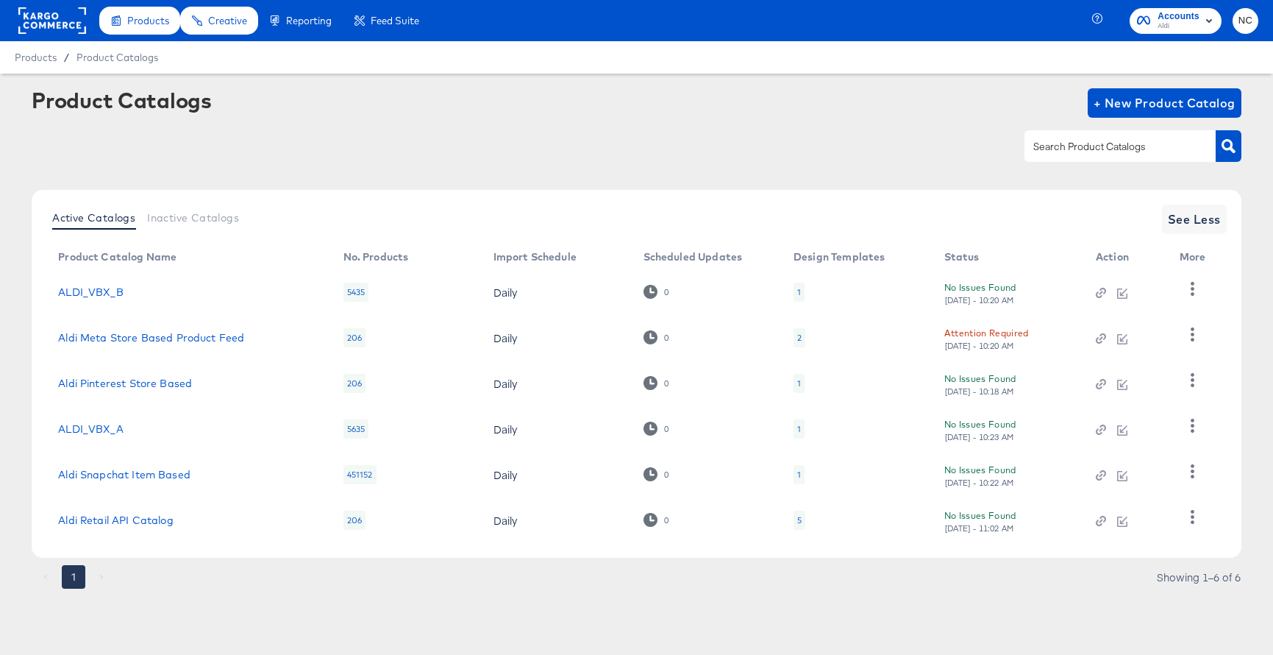
click at [800, 526] on div "5" at bounding box center [800, 519] width 12 height 19
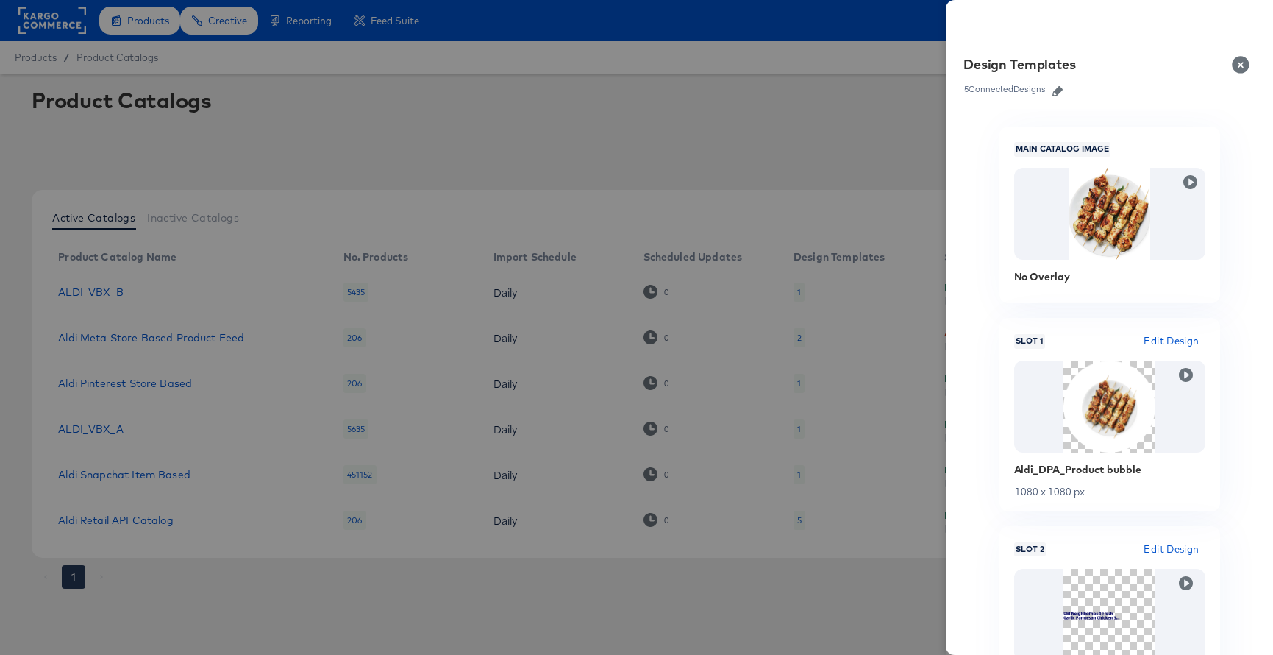
click at [1059, 90] on icon "button" at bounding box center [1058, 91] width 10 height 10
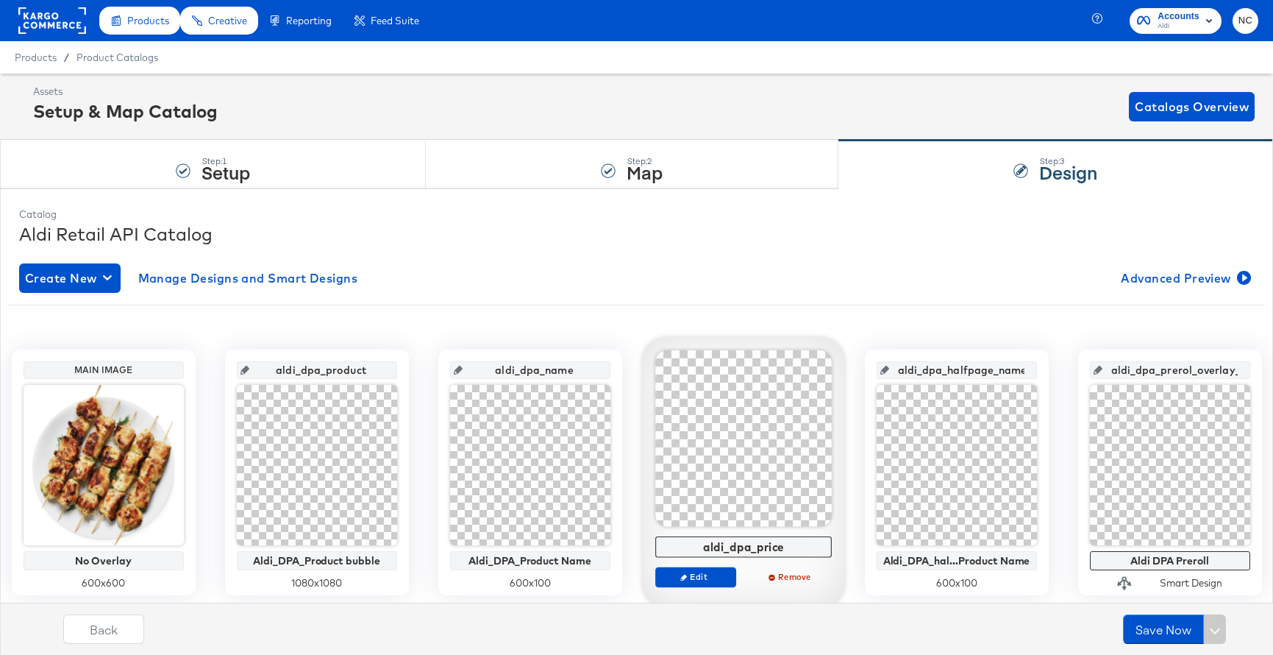
scroll to position [321, 0]
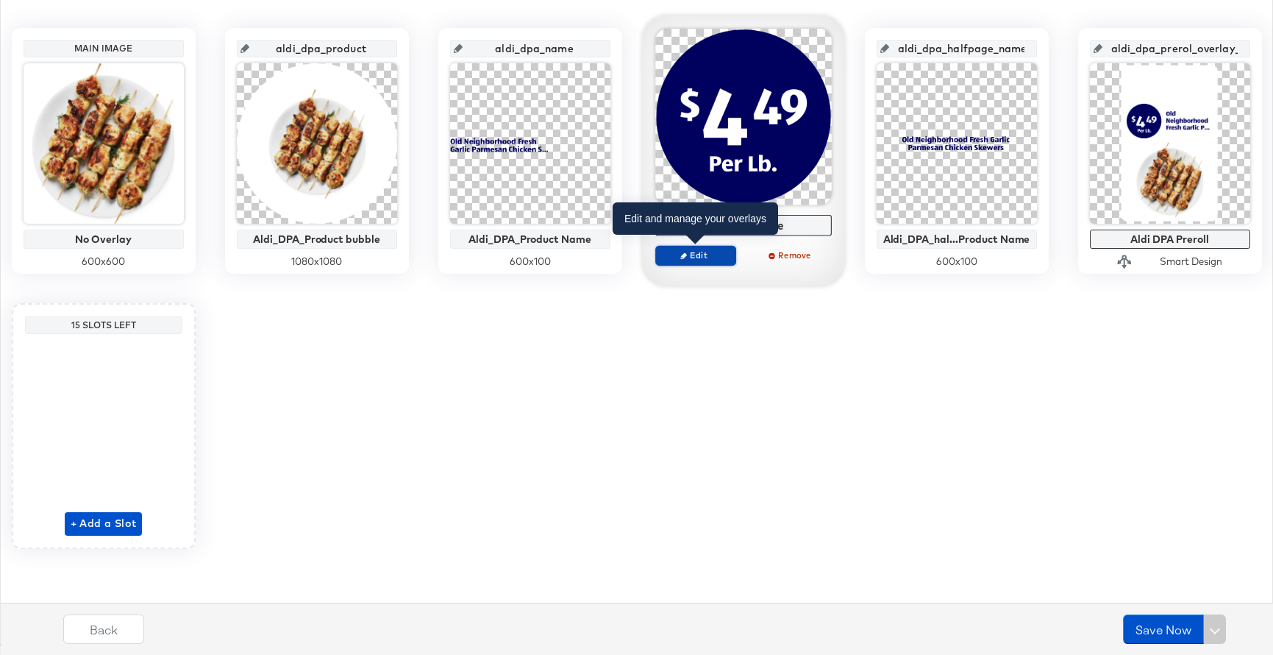
click at [705, 258] on span "Edit" at bounding box center [695, 254] width 68 height 11
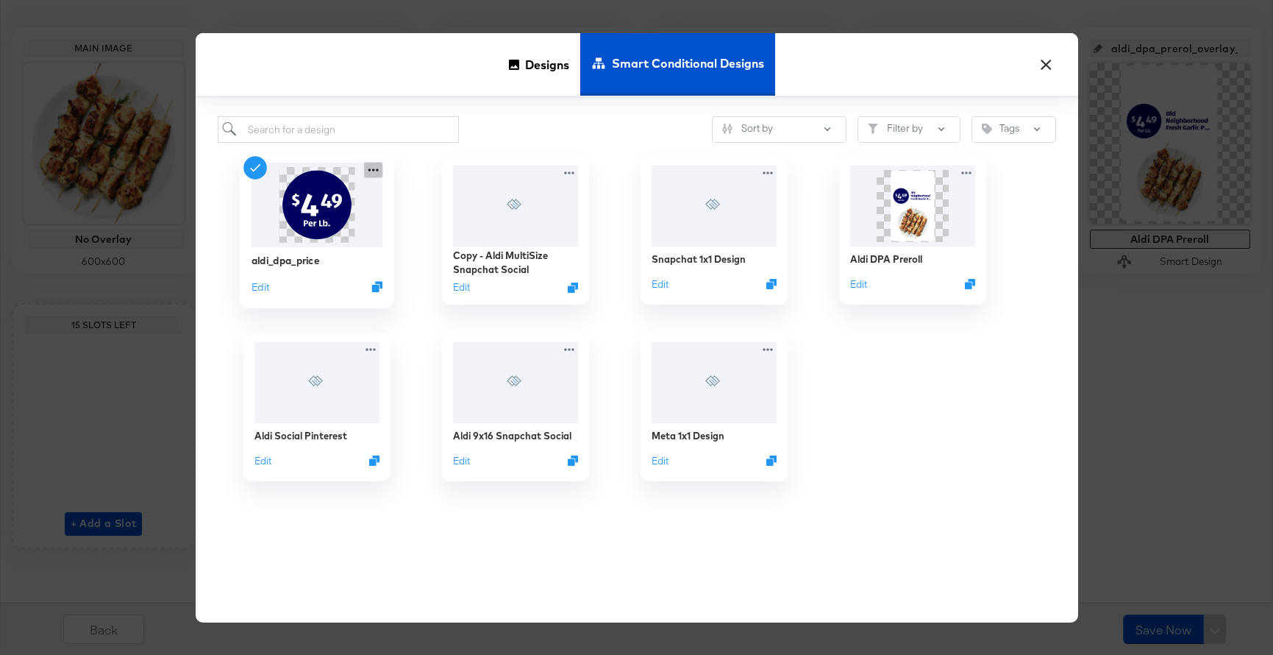
click at [376, 174] on icon at bounding box center [373, 170] width 18 height 15
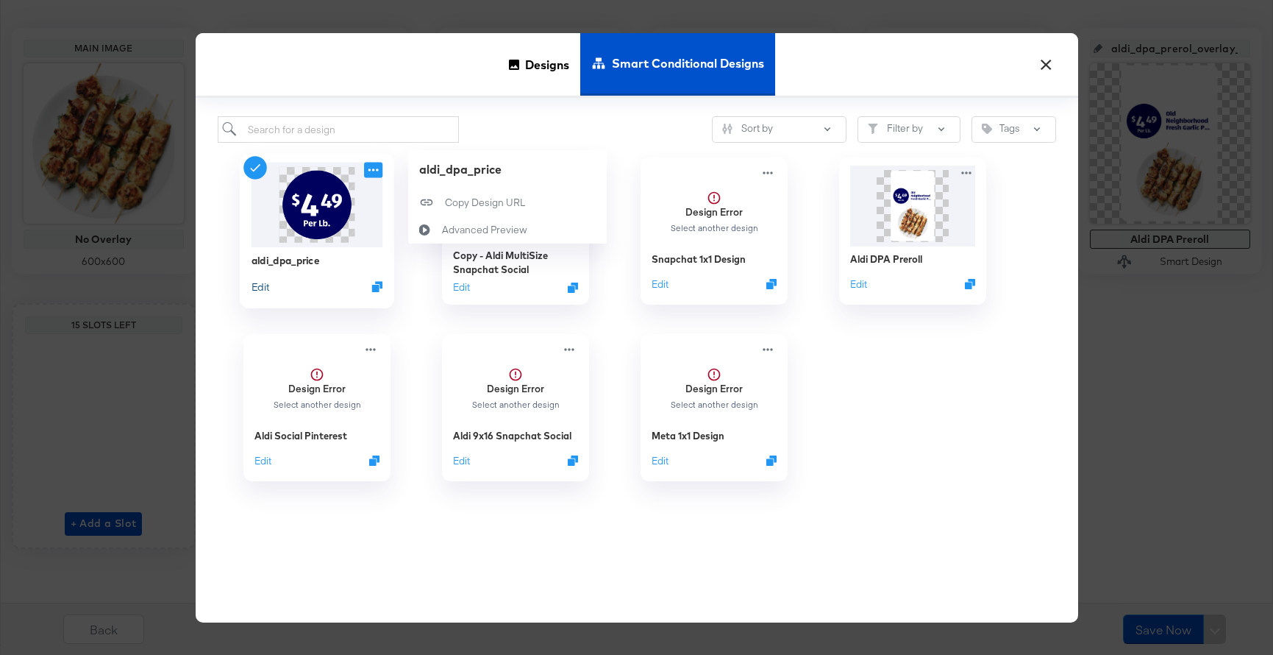
click at [265, 290] on button "Edit" at bounding box center [260, 287] width 18 height 14
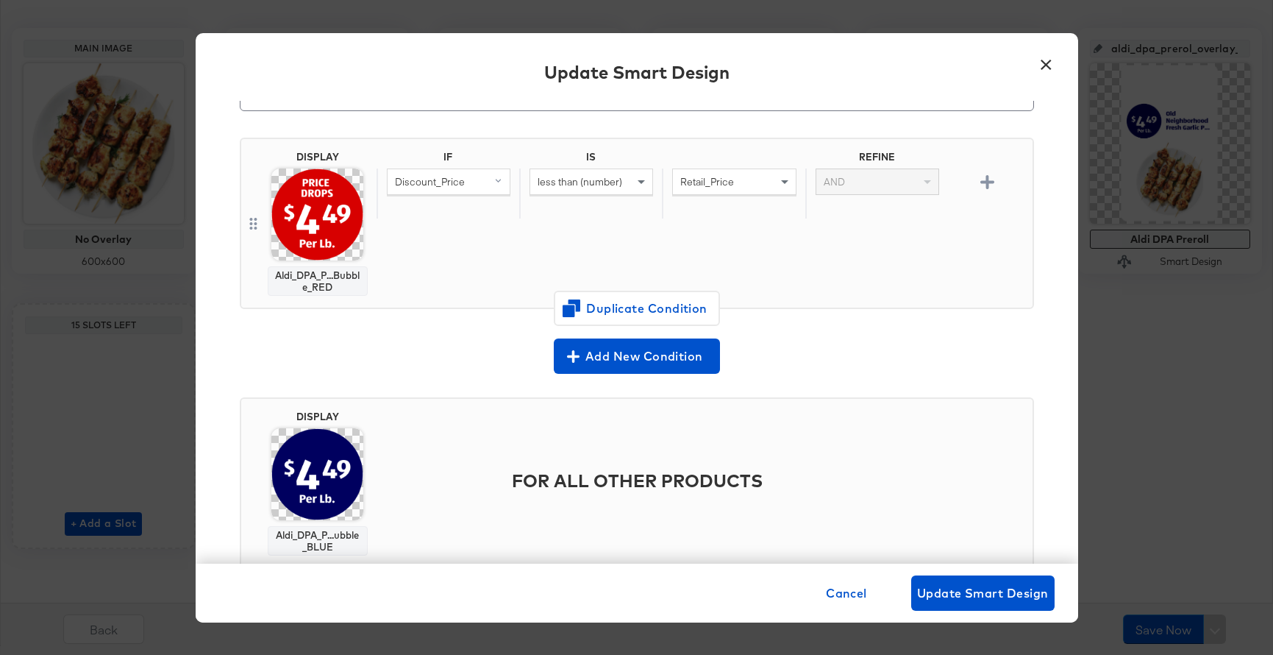
scroll to position [109, 0]
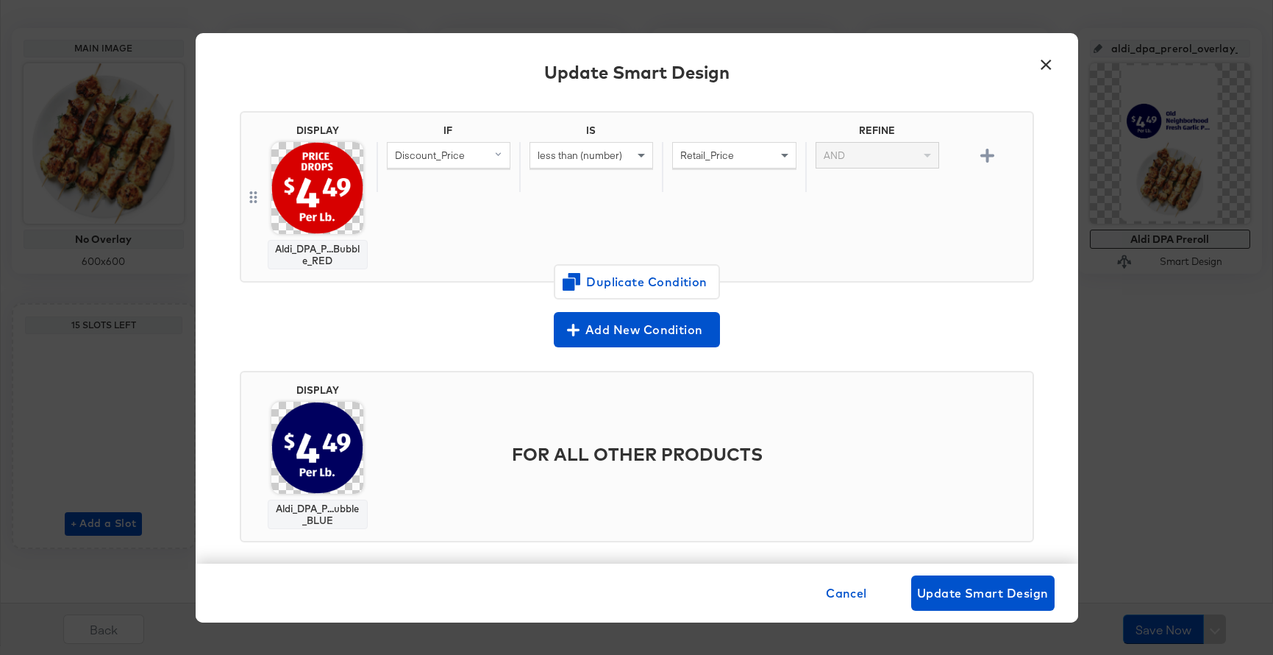
click at [1050, 63] on button "×" at bounding box center [1046, 61] width 26 height 26
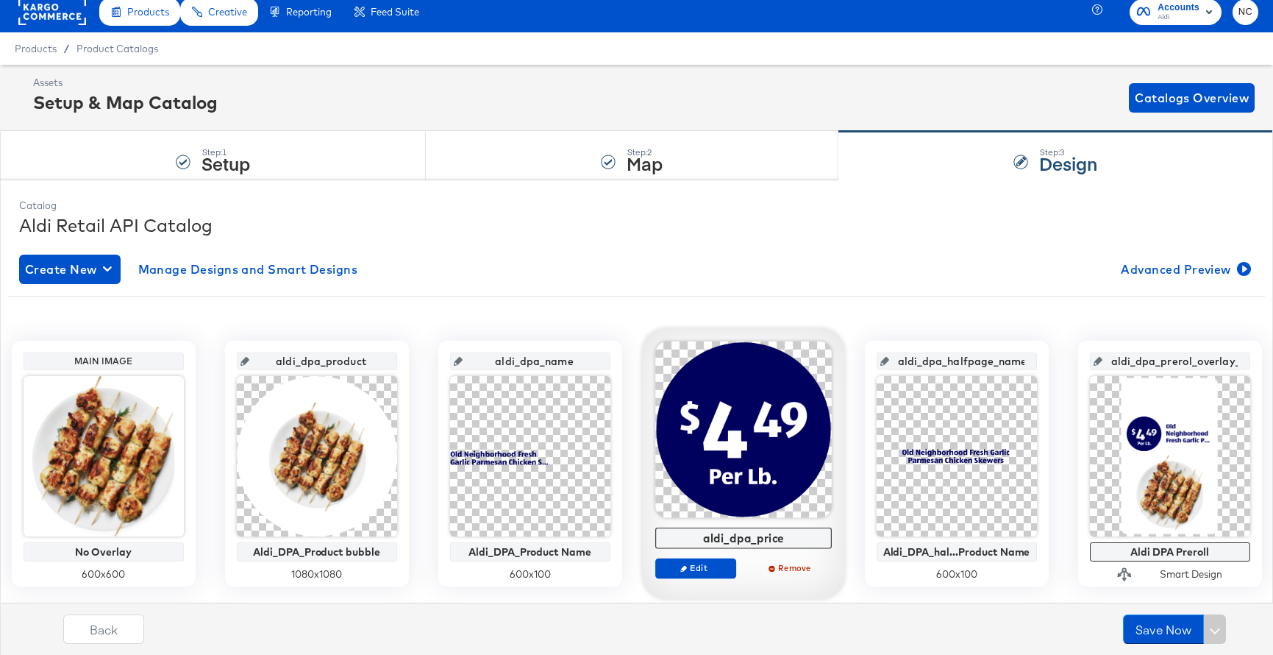
scroll to position [0, 0]
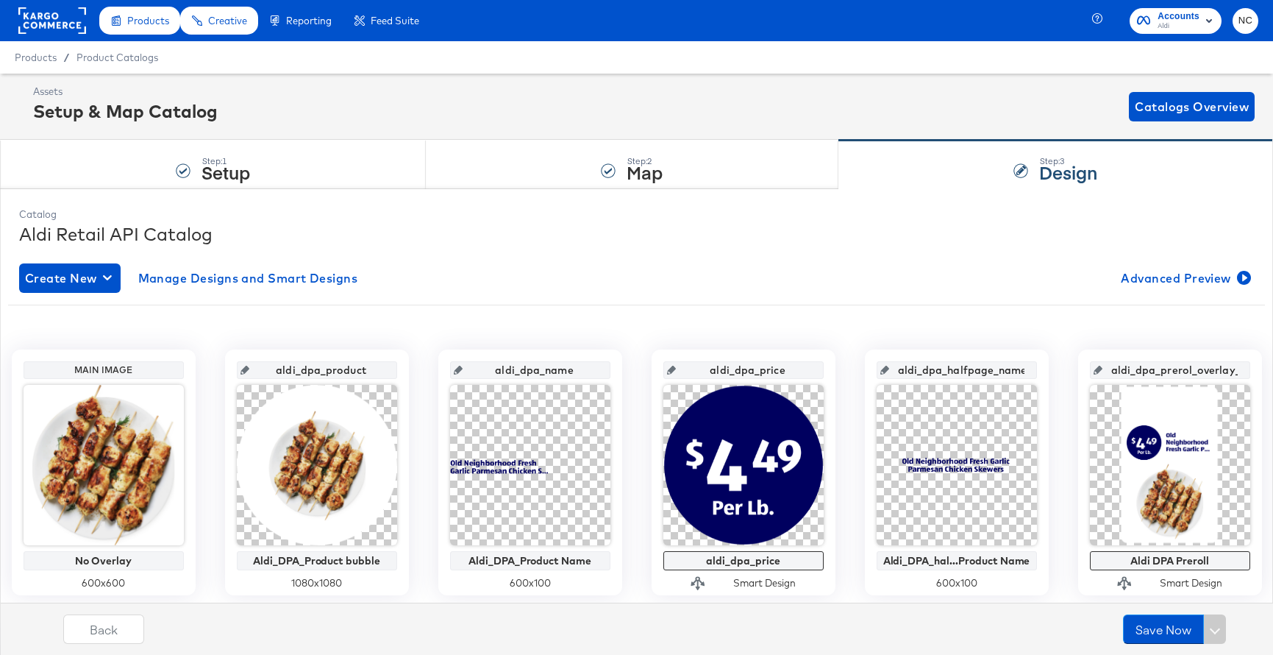
click at [50, 29] on rect at bounding box center [52, 20] width 68 height 26
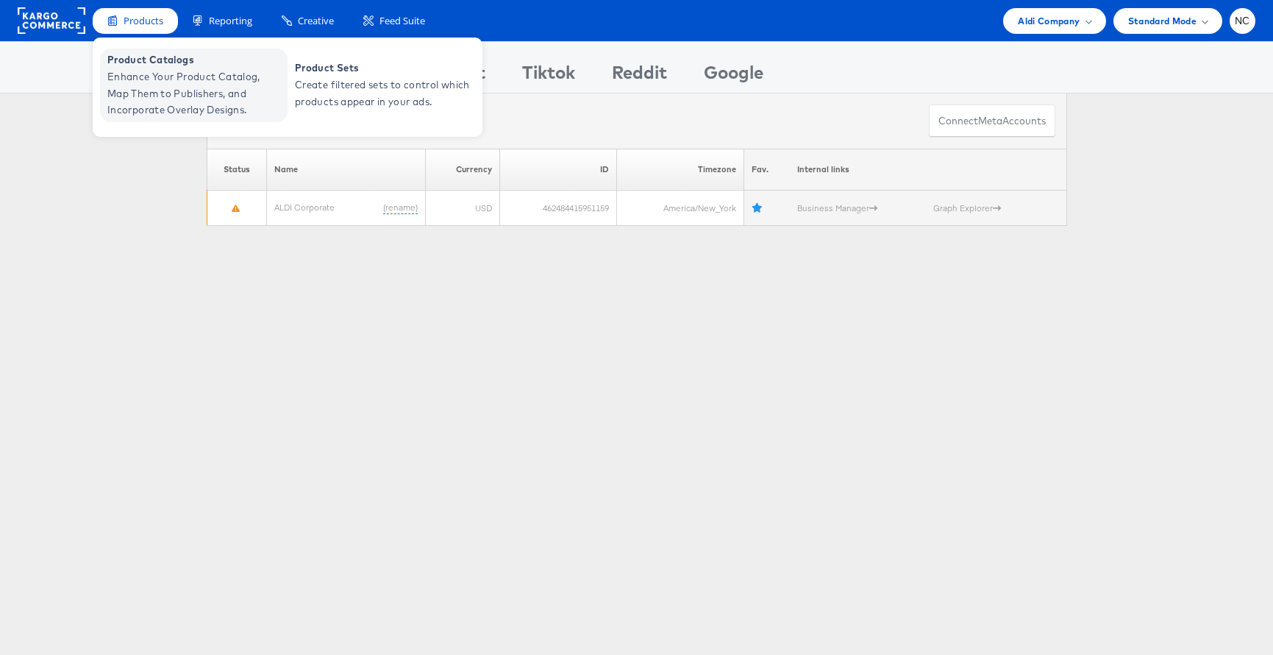
click at [203, 85] on span "Enhance Your Product Catalog, Map Them to Publishers, and Incorporate Overlay D…" at bounding box center [195, 93] width 177 height 50
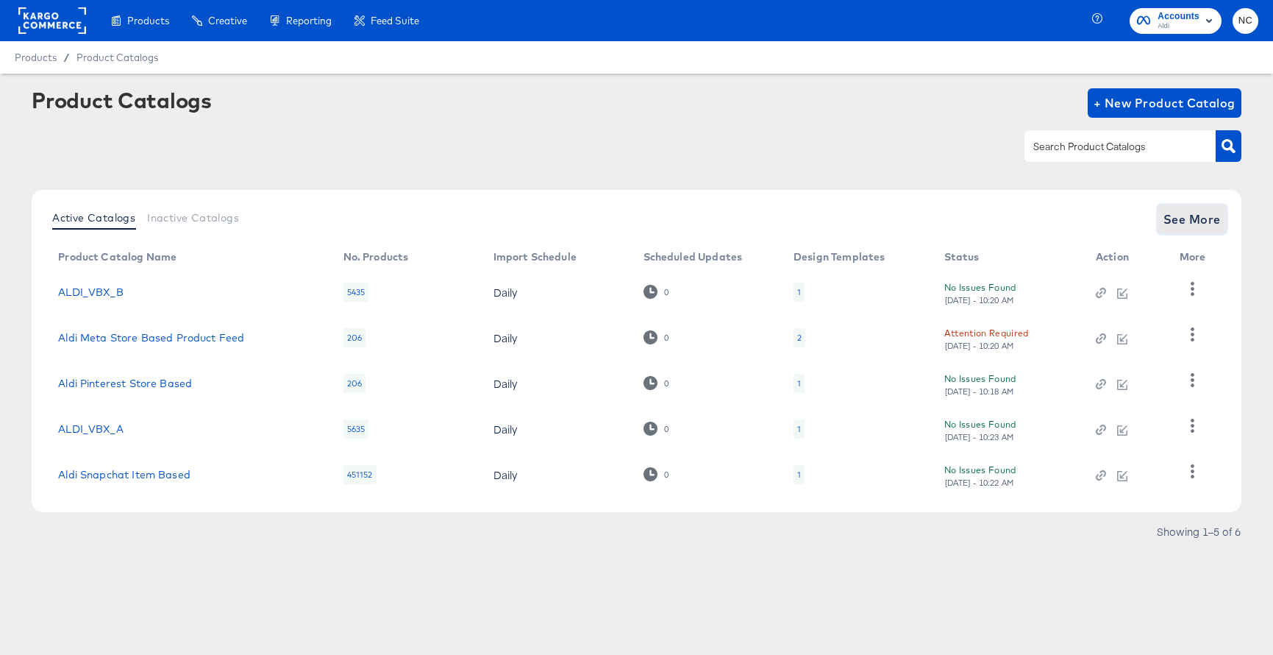
click at [1178, 216] on span "See More" at bounding box center [1192, 219] width 57 height 21
